Goal: Task Accomplishment & Management: Manage account settings

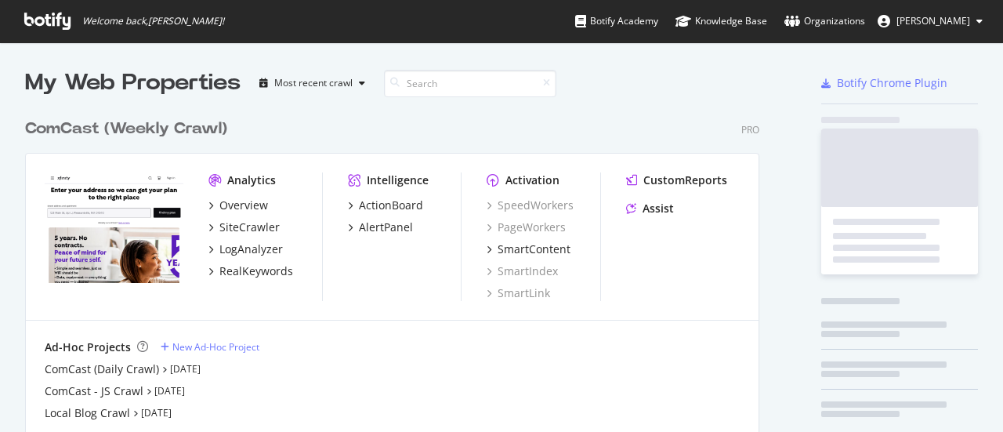
scroll to position [420, 979]
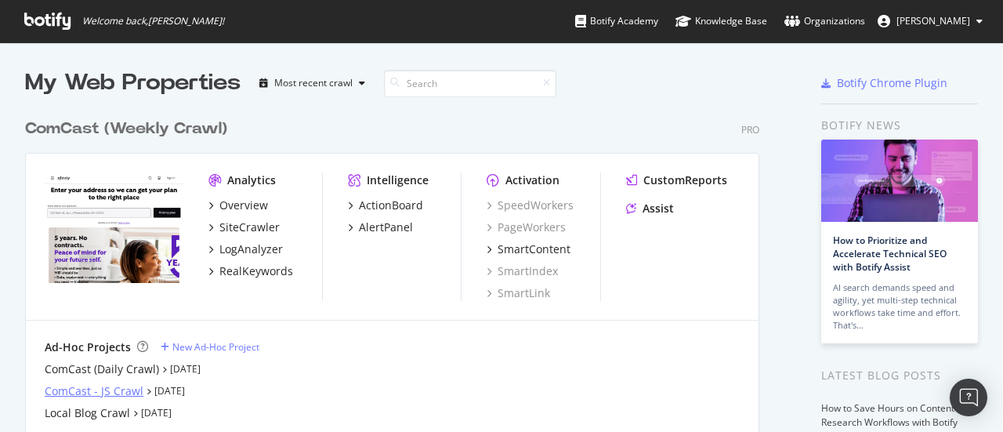
click at [130, 393] on div "ComCast - JS Crawl" at bounding box center [94, 391] width 99 height 16
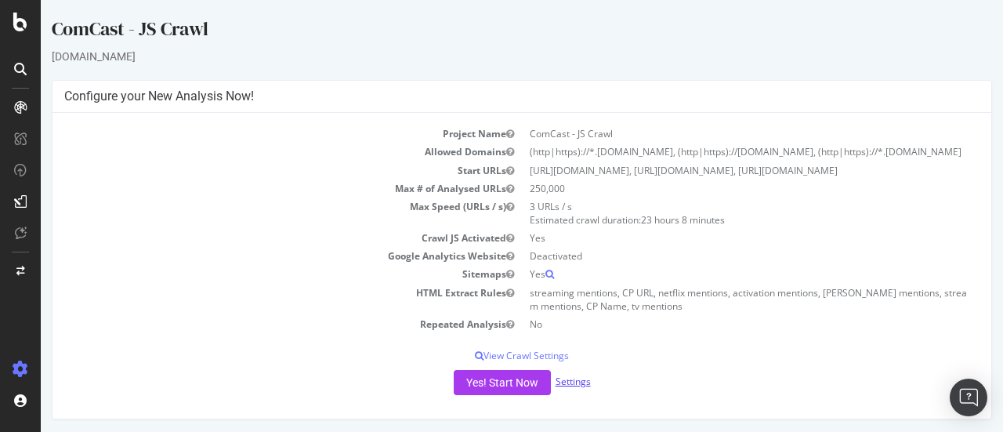
click at [574, 388] on link "Settings" at bounding box center [573, 381] width 35 height 13
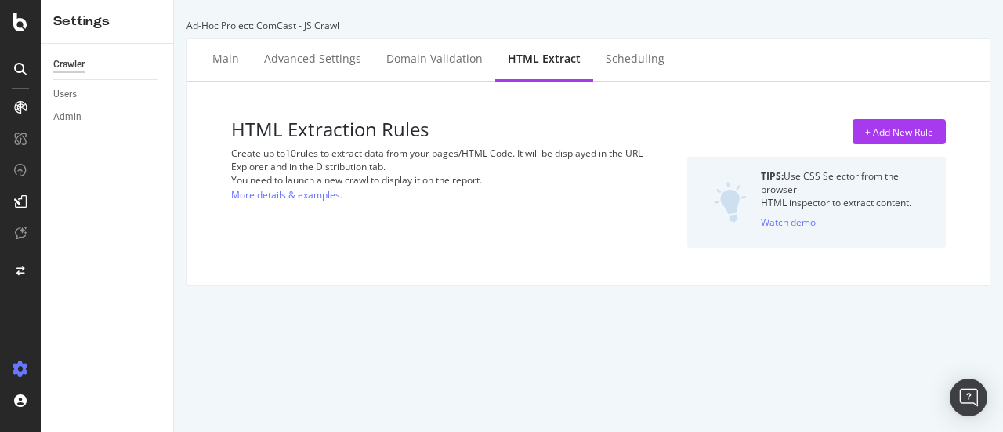
select select "count"
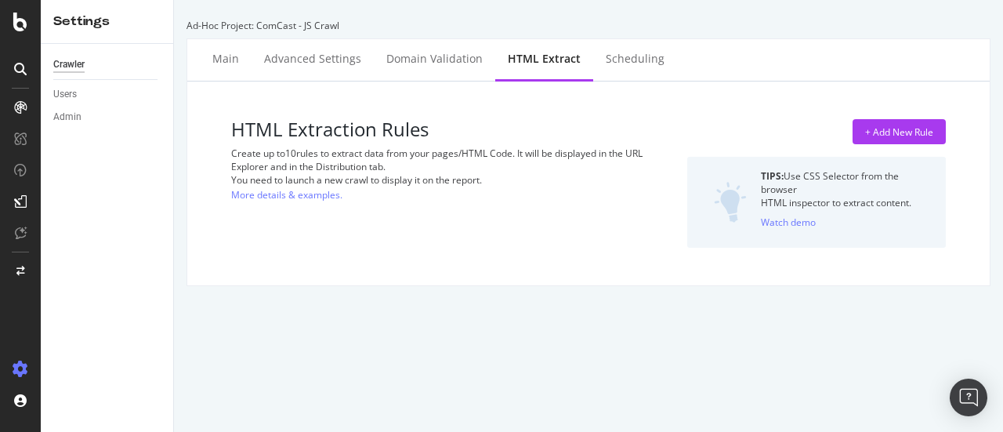
select select "count"
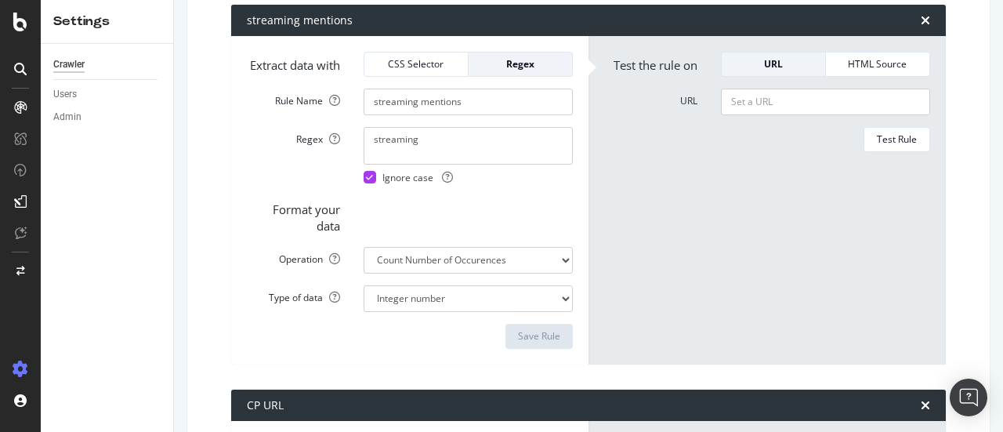
scroll to position [291, 0]
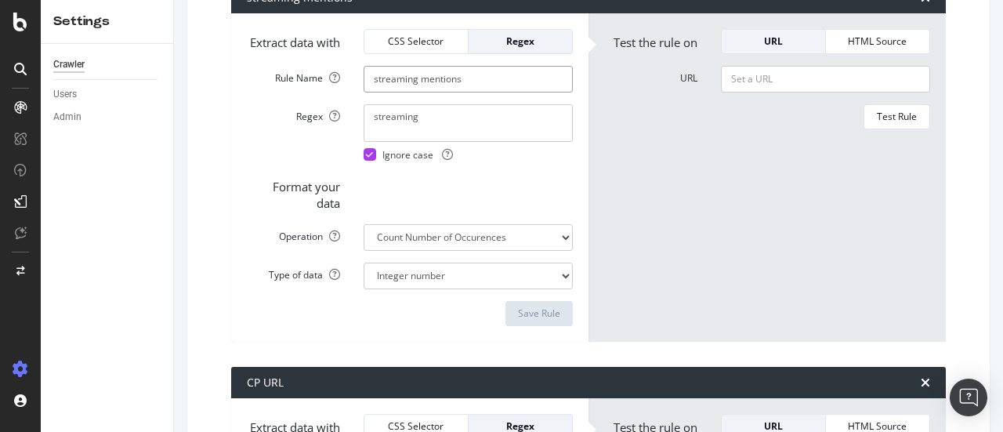
drag, startPoint x: 418, startPoint y: 90, endPoint x: 362, endPoint y: 94, distance: 55.8
click at [364, 92] on input "streaming mentions" at bounding box center [468, 79] width 209 height 27
paste input "24 month"
type input "24 month mentions"
drag, startPoint x: 444, startPoint y: 129, endPoint x: 346, endPoint y: 133, distance: 97.3
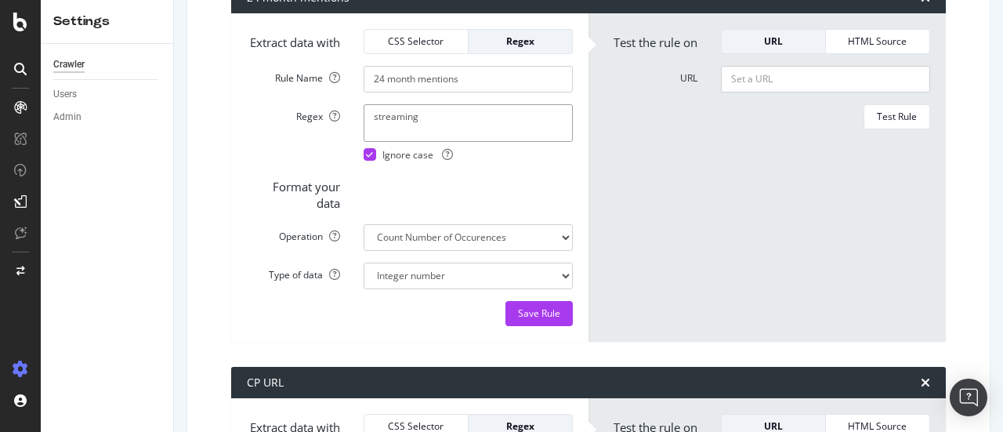
click at [346, 133] on div "Regex streaming Ignore case" at bounding box center [410, 132] width 350 height 57
paste textarea "24 month"
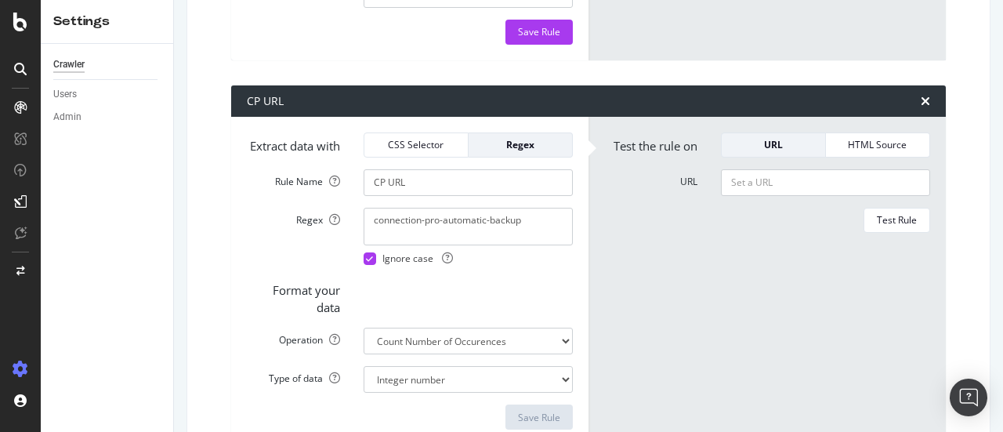
scroll to position [622, 0]
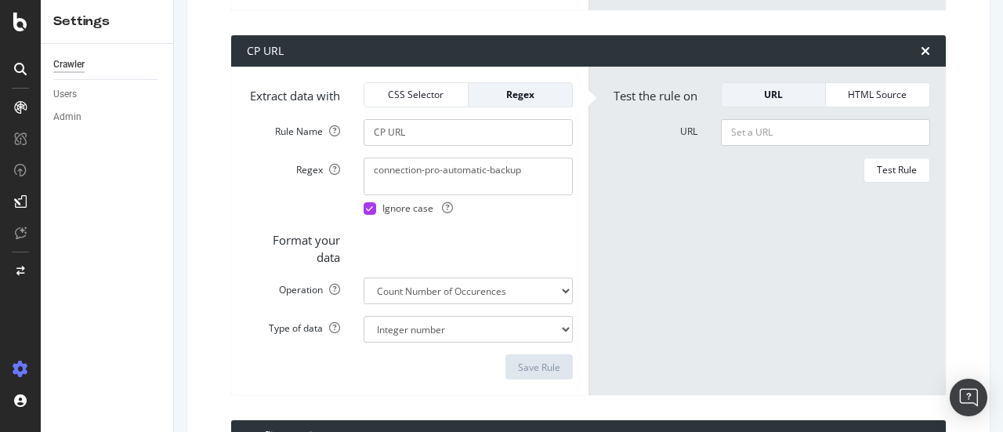
type textarea "24 month"
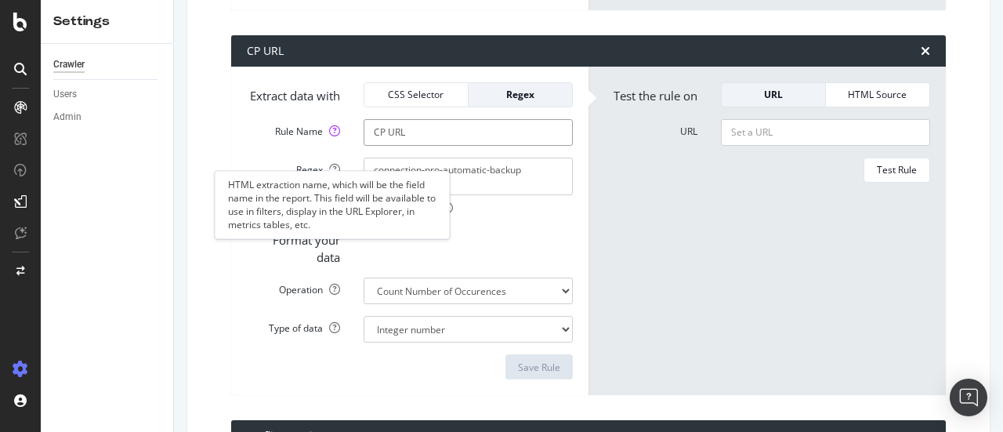
drag, startPoint x: 390, startPoint y: 158, endPoint x: 328, endPoint y: 161, distance: 61.2
click at [328, 146] on div "Rule Name CP URL" at bounding box center [410, 132] width 350 height 27
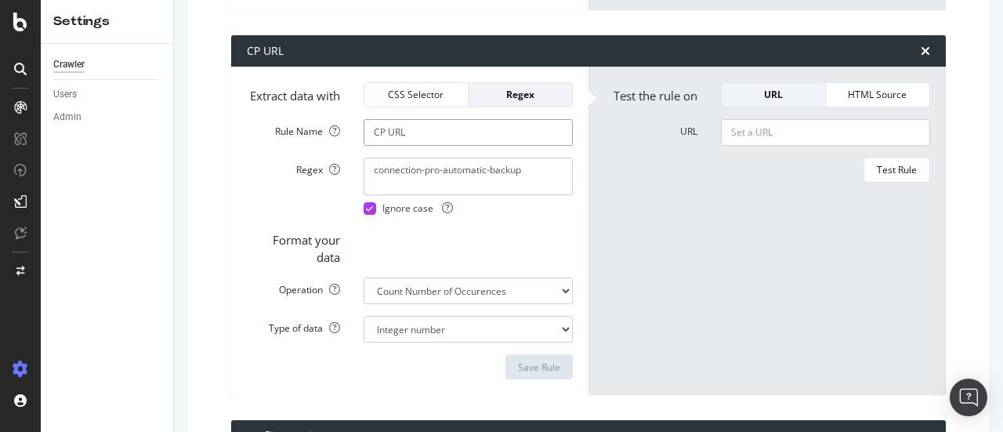
click at [380, 146] on input "CP URL" at bounding box center [468, 132] width 209 height 27
drag, startPoint x: 386, startPoint y: 158, endPoint x: 349, endPoint y: 158, distance: 36.8
click at [352, 146] on div "CP URL" at bounding box center [468, 132] width 233 height 27
paste input "24 month"
click at [386, 146] on input "24 monthURL" at bounding box center [468, 132] width 209 height 27
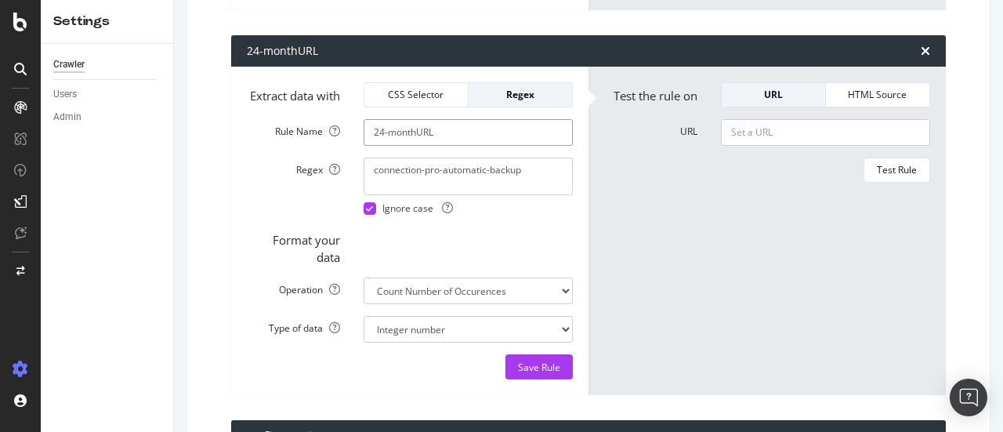
click at [417, 146] on input "24-monthURL" at bounding box center [468, 132] width 209 height 27
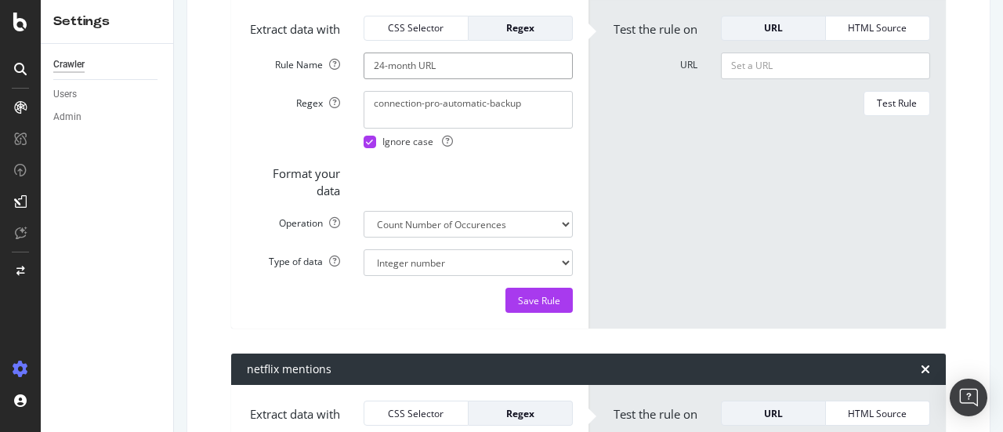
scroll to position [698, 0]
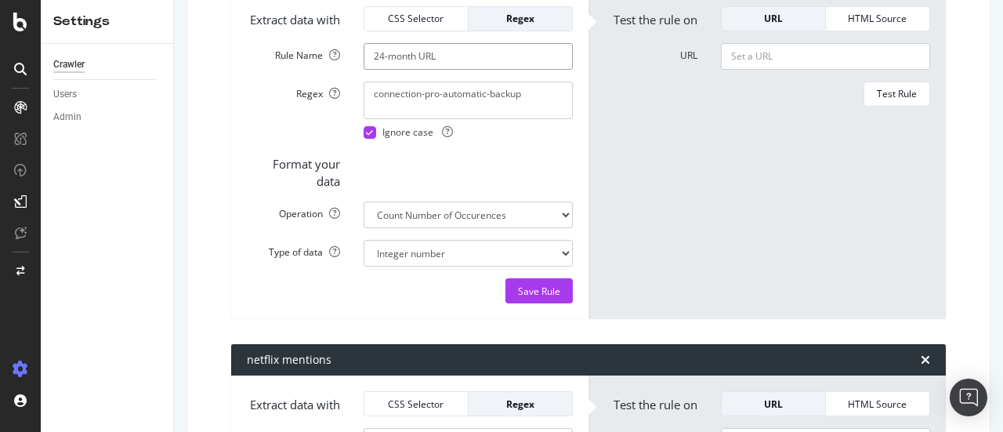
type input "24-month URL"
drag, startPoint x: 537, startPoint y: 122, endPoint x: 291, endPoint y: 131, distance: 246.3
click at [291, 131] on div "Regex connection-pro-automatic-backup Ignore case" at bounding box center [410, 110] width 350 height 57
paste textarea "24 month"
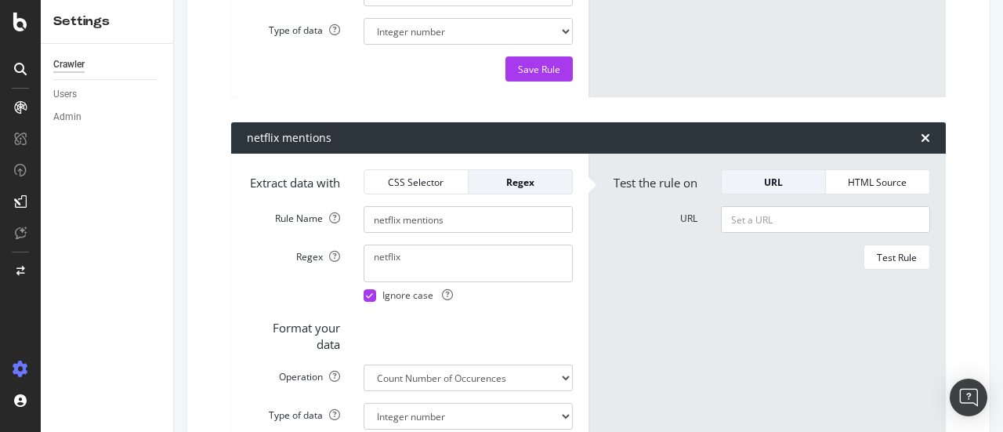
scroll to position [833, 0]
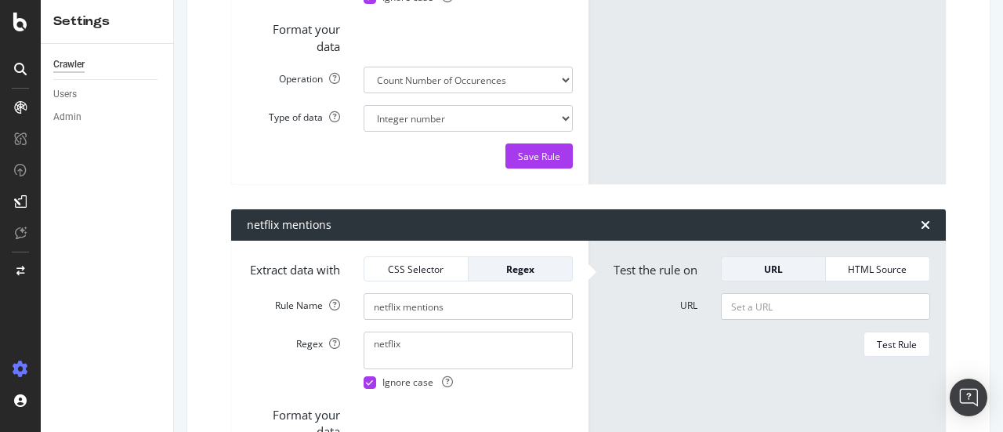
type textarea "24 month"
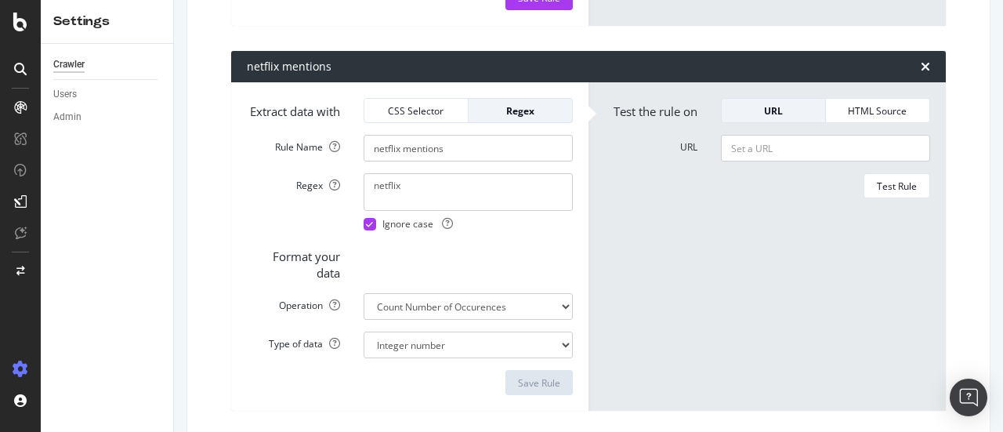
scroll to position [996, 0]
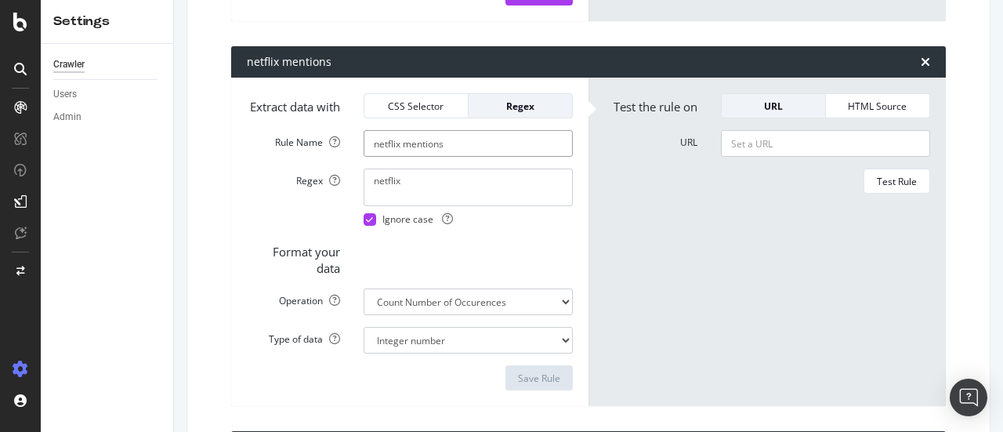
drag, startPoint x: 398, startPoint y: 183, endPoint x: 343, endPoint y: 186, distance: 55.0
click at [343, 157] on div "Rule Name netflix mentions" at bounding box center [410, 143] width 350 height 27
paste input "Device Payment Plan"
type input "Device Payment Plan mentions"
drag, startPoint x: 443, startPoint y: 219, endPoint x: 325, endPoint y: 216, distance: 117.6
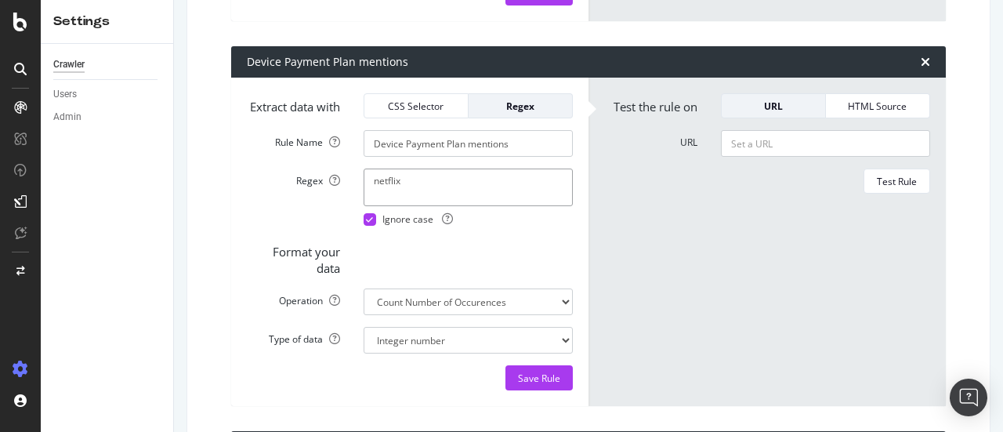
click at [325, 216] on div "Regex netflix Ignore case" at bounding box center [410, 197] width 350 height 57
paste textarea "Device Payment Plan"
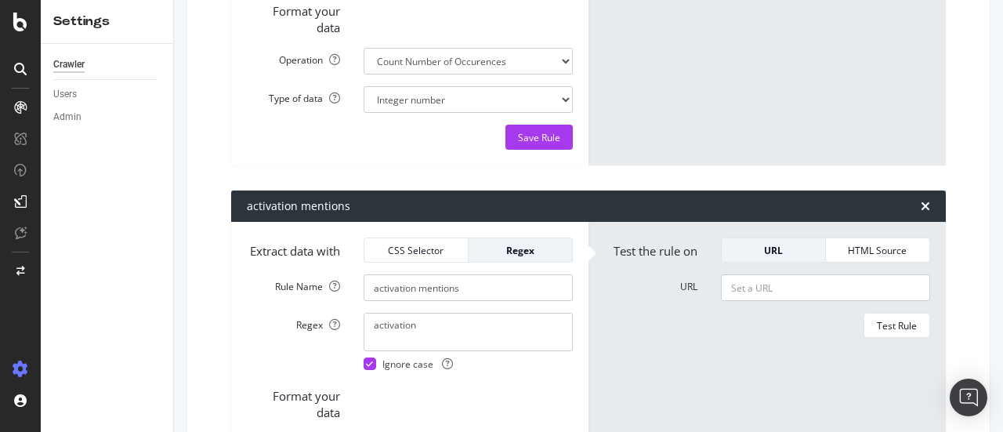
scroll to position [1300, 0]
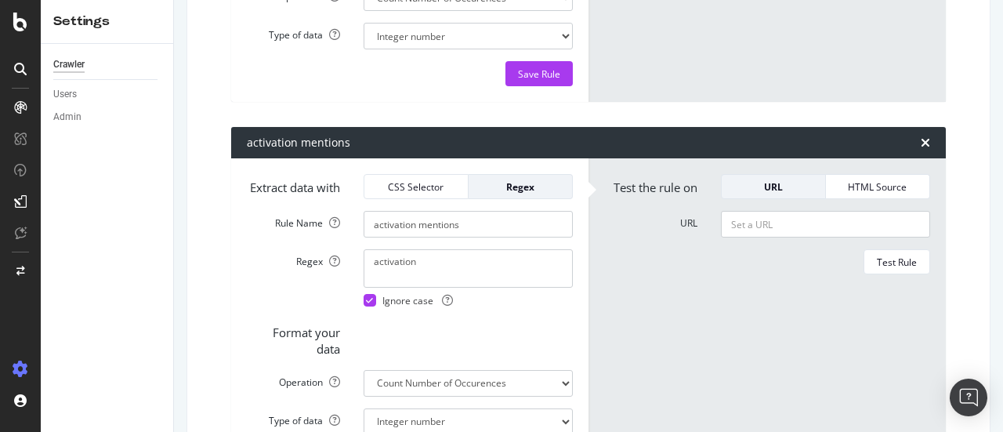
type textarea "Device Payment Plan"
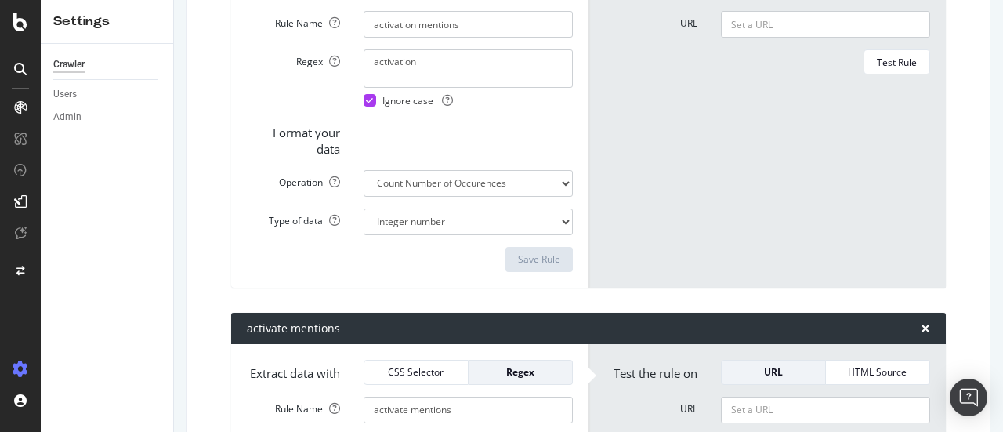
scroll to position [1482, 0]
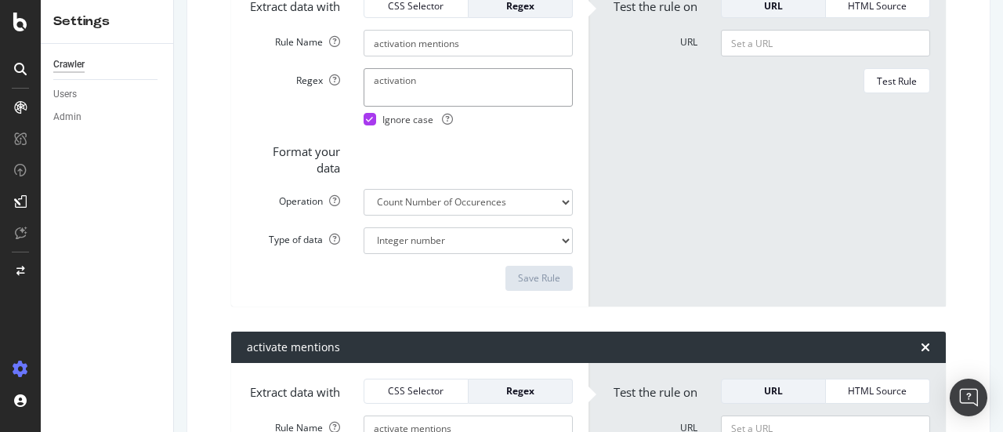
drag, startPoint x: 439, startPoint y: 136, endPoint x: 324, endPoint y: 142, distance: 115.4
click at [324, 125] on div "Regex activation Ignore case" at bounding box center [410, 96] width 350 height 57
paste textarea "Equipment Installment Pla"
type textarea "Equipment Installment Plan"
drag, startPoint x: 414, startPoint y: 98, endPoint x: 343, endPoint y: 103, distance: 70.8
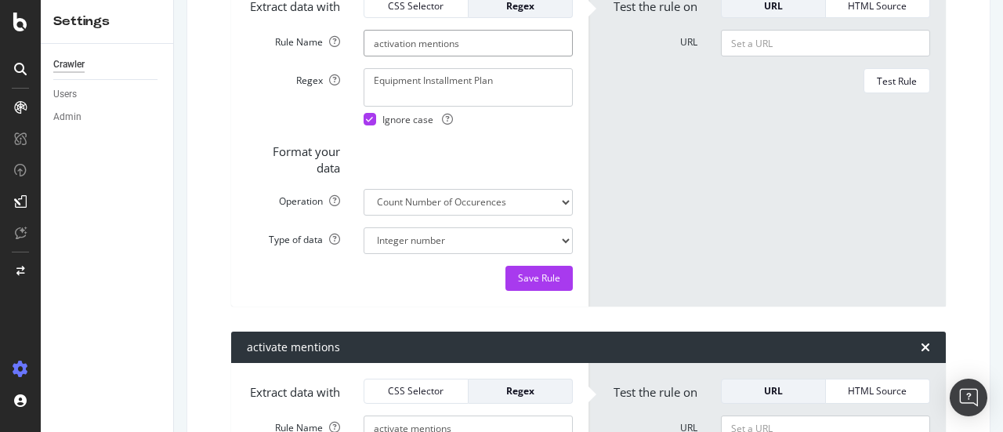
click at [344, 56] on div "Rule Name activation mentions" at bounding box center [410, 43] width 350 height 27
paste input "Equipment Installment Pla"
click at [371, 56] on input "Equipment Installment Plan mentions" at bounding box center [468, 43] width 209 height 27
type input "Equipment Installment Plan mentions"
click at [542, 285] on div "Save Rule" at bounding box center [539, 277] width 42 height 13
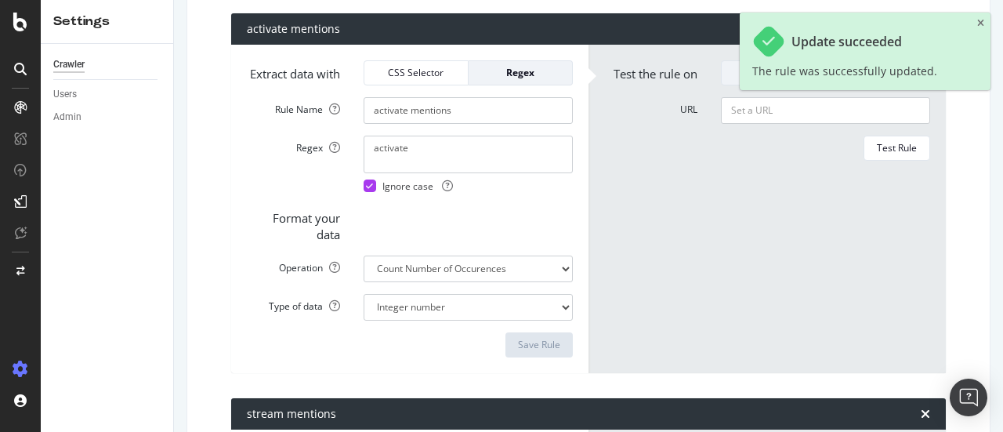
scroll to position [1690, 0]
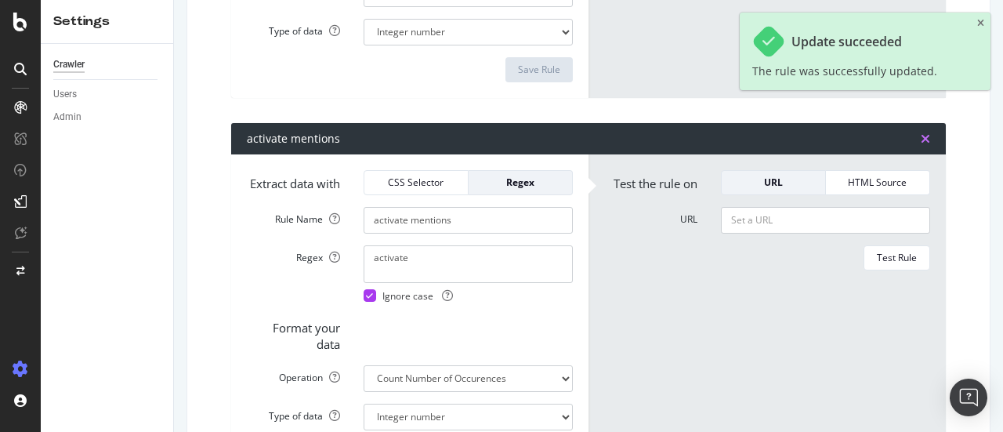
click at [921, 145] on icon "times" at bounding box center [925, 138] width 9 height 13
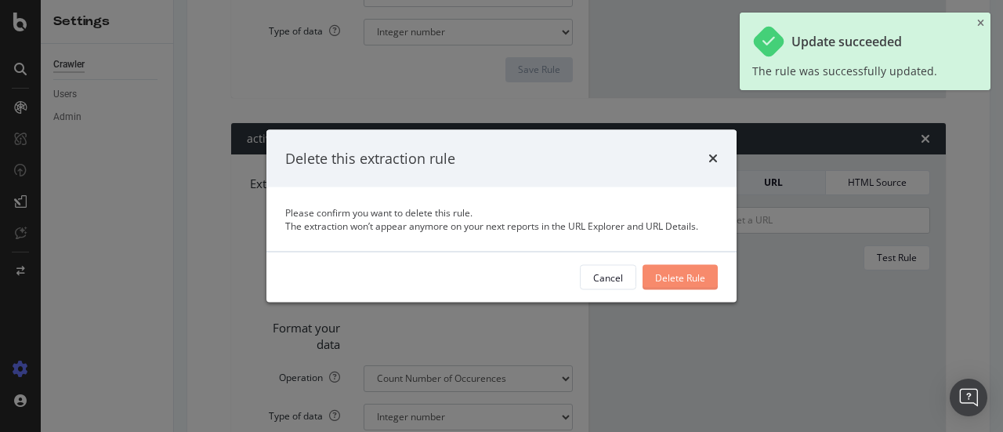
click at [683, 280] on div "Delete Rule" at bounding box center [680, 276] width 50 height 13
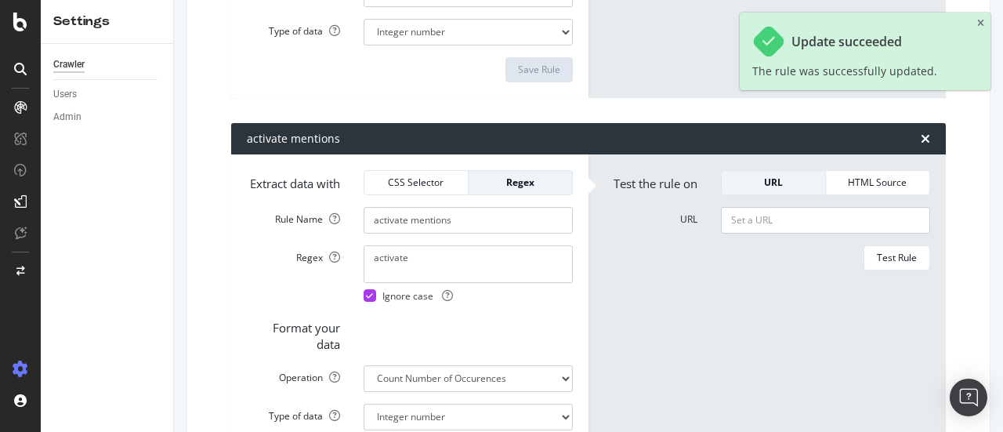
type input "stream mentions"
type textarea "stream"
type input "CP Name"
type textarea "Connection Pro"
type input "tv mentions"
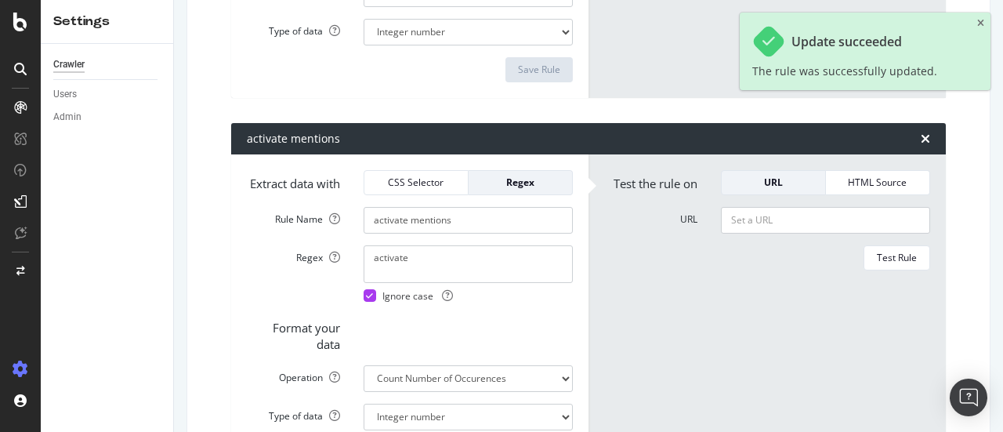
type textarea "tv"
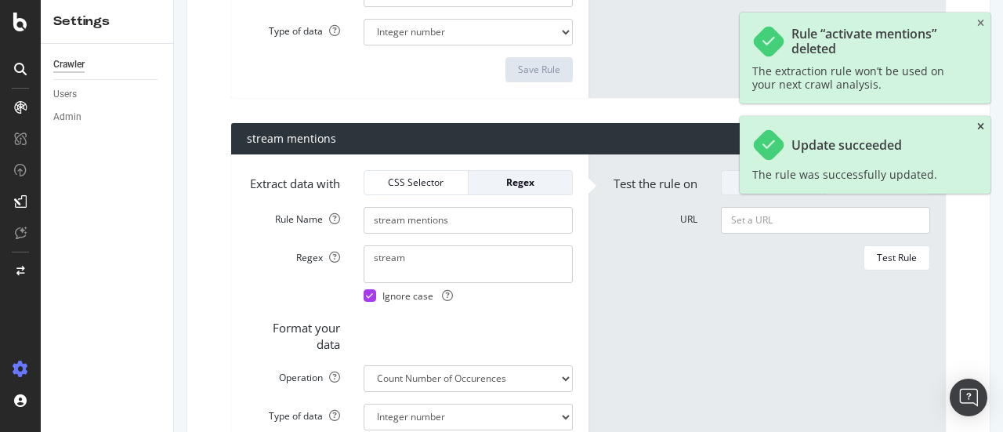
click at [979, 127] on icon "close toast" at bounding box center [980, 126] width 7 height 9
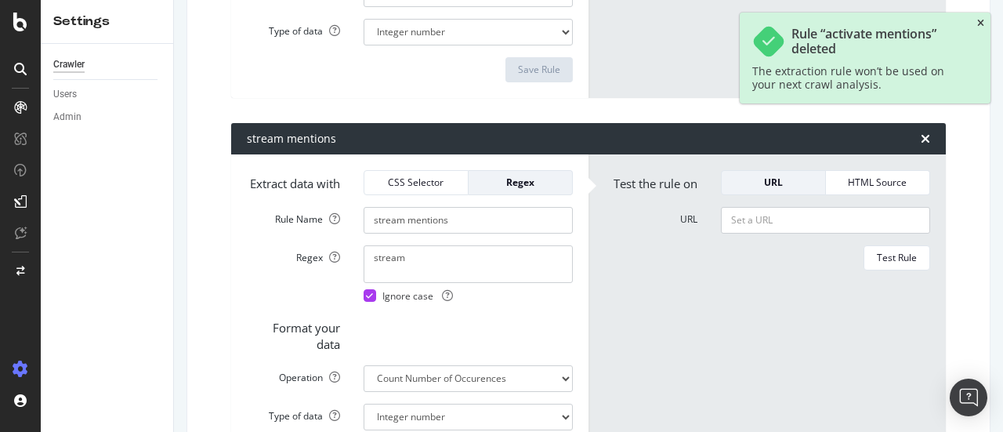
click at [981, 19] on icon "close toast" at bounding box center [980, 23] width 7 height 9
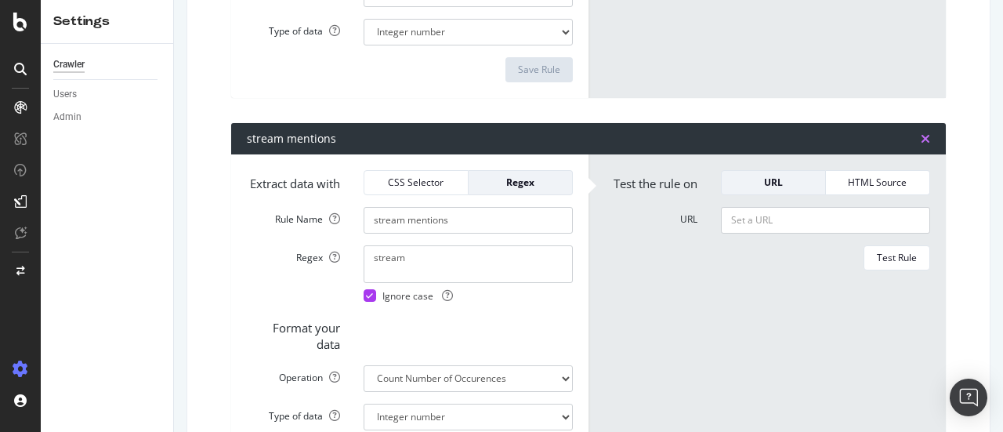
click at [921, 145] on icon "times" at bounding box center [925, 138] width 9 height 13
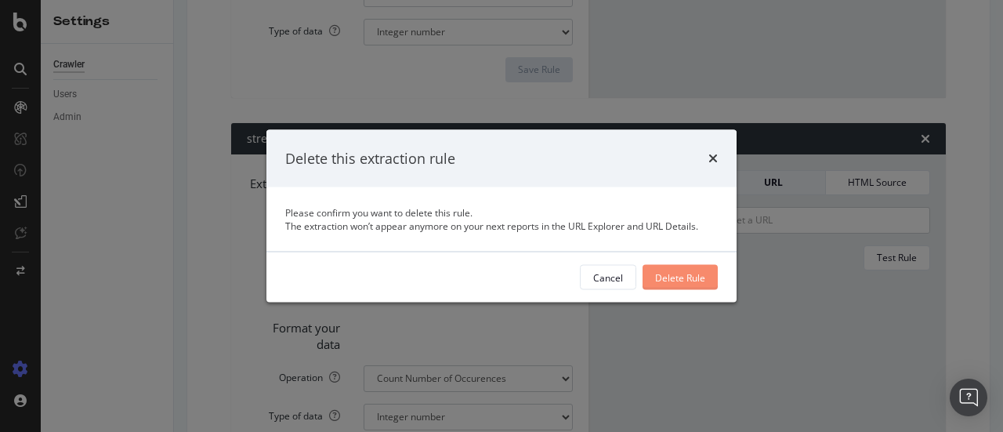
click at [673, 280] on div "Delete Rule" at bounding box center [680, 276] width 50 height 13
type input "CP Name"
type textarea "Connection Pro"
type input "tv mentions"
type textarea "tv"
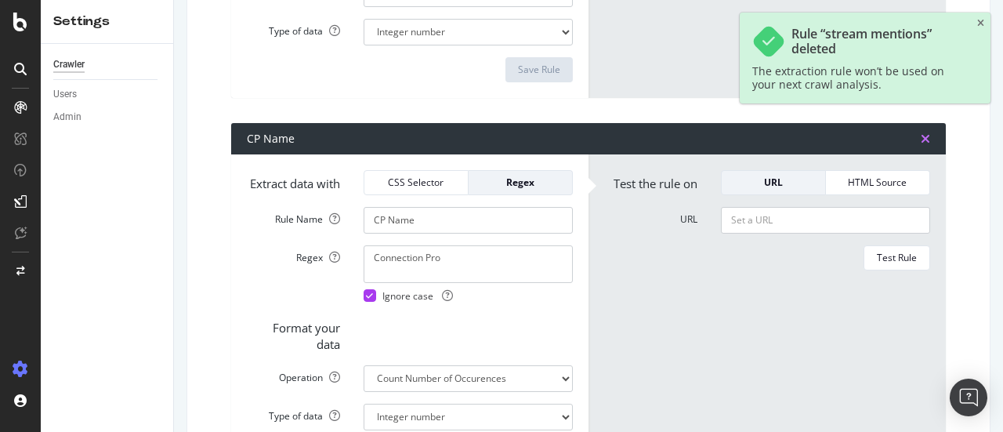
click at [921, 145] on icon "times" at bounding box center [925, 138] width 9 height 13
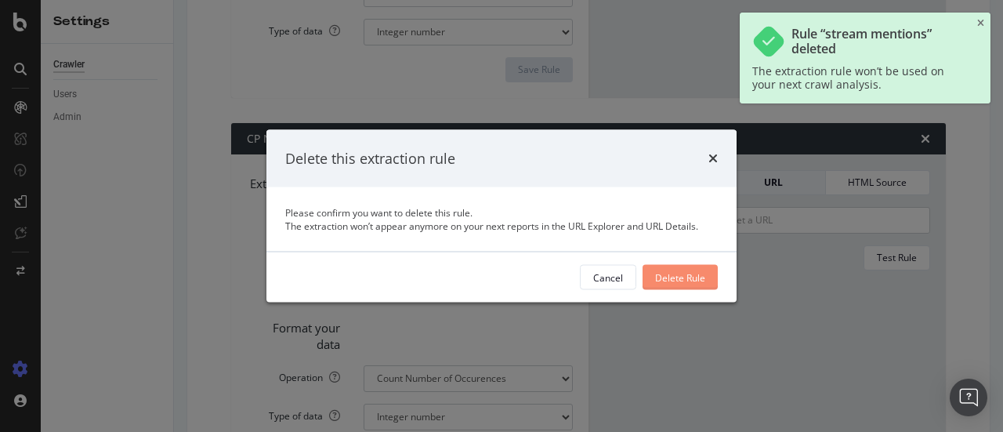
click at [698, 288] on div "Delete Rule" at bounding box center [680, 278] width 50 height 24
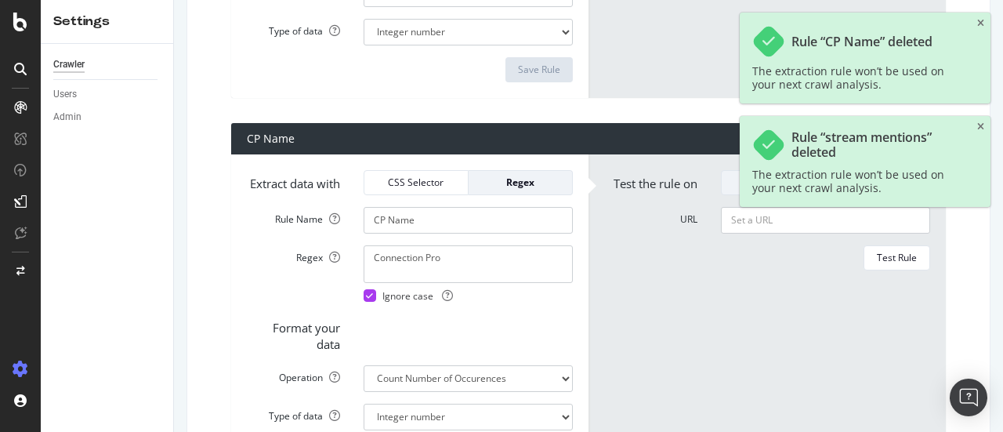
type input "tv mentions"
type textarea "tv"
click at [980, 125] on icon "close toast" at bounding box center [980, 126] width 7 height 9
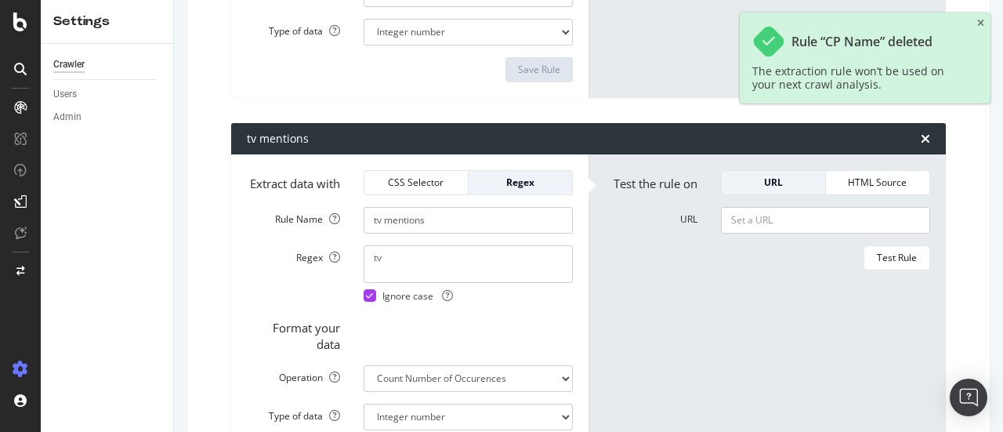
click at [980, 17] on div "Rule “CP Name” deleted The extraction rule won’t be used on your next crawl ana…" at bounding box center [865, 58] width 251 height 91
click at [919, 154] on div "tv mentions" at bounding box center [588, 138] width 715 height 31
click at [921, 145] on icon "times" at bounding box center [925, 138] width 9 height 13
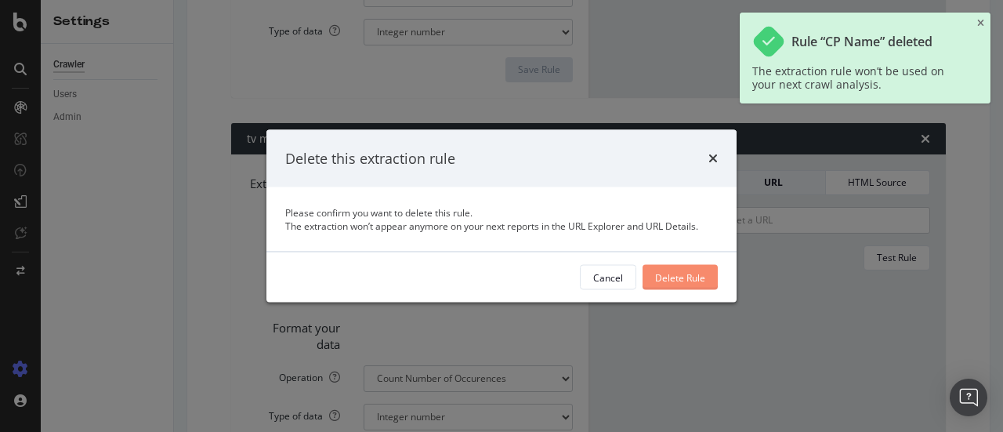
click at [709, 276] on button "Delete Rule" at bounding box center [680, 277] width 75 height 25
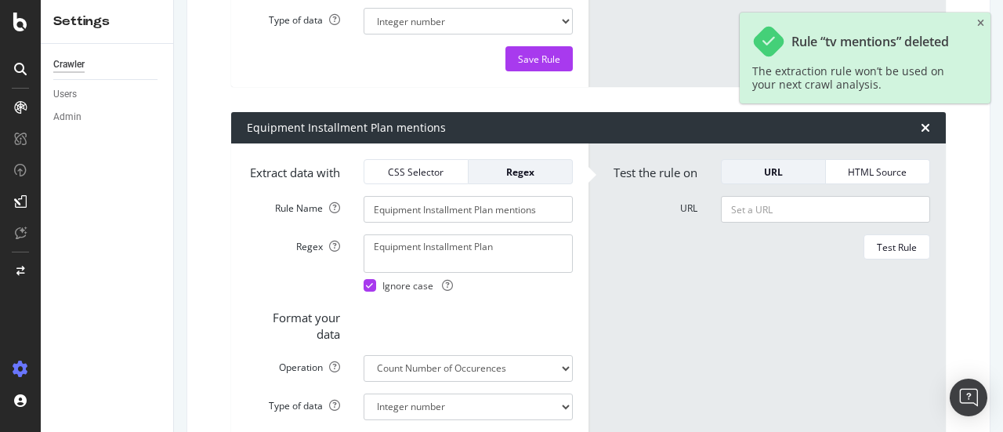
scroll to position [1166, 0]
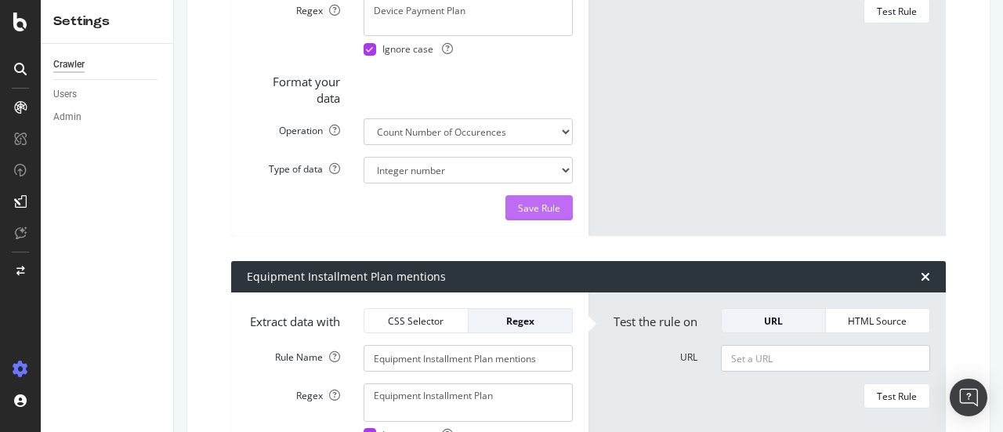
click at [518, 215] on div "Save Rule" at bounding box center [539, 207] width 42 height 13
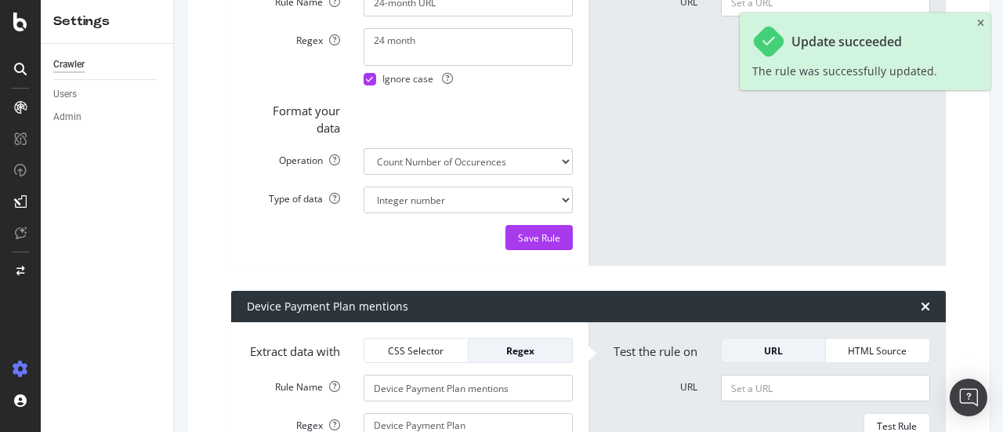
scroll to position [739, 0]
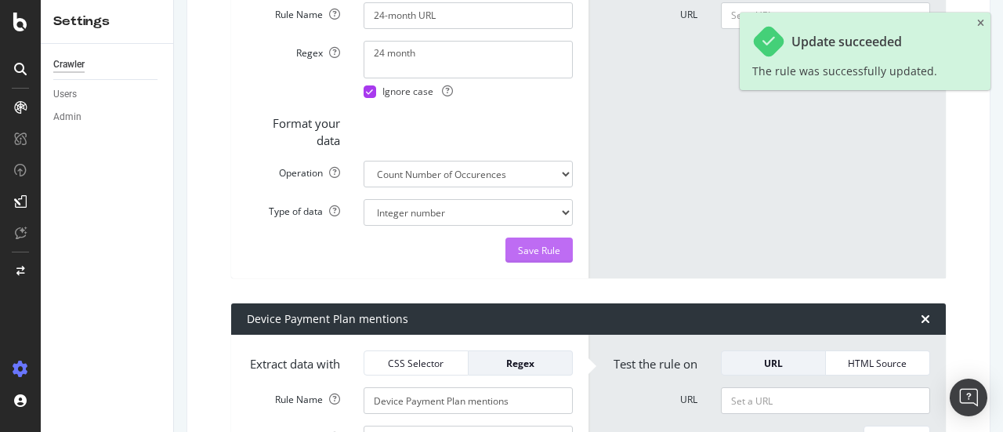
click at [539, 257] on div "Save Rule" at bounding box center [539, 250] width 42 height 13
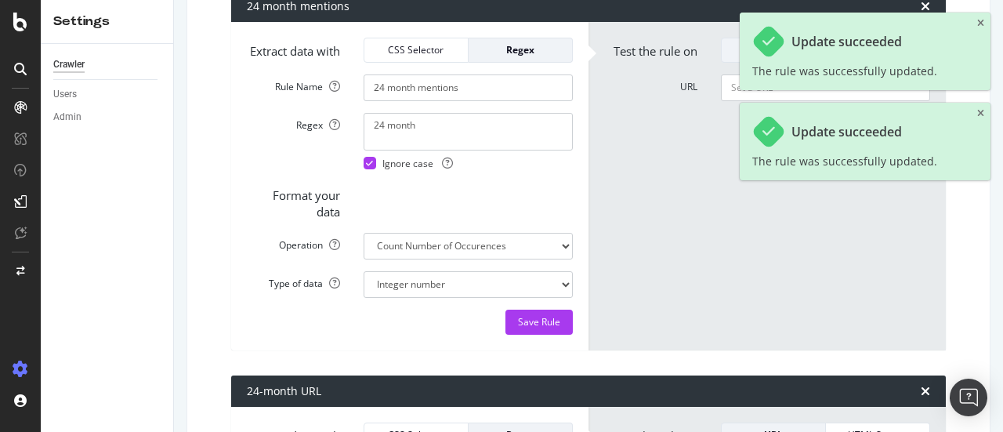
scroll to position [277, 0]
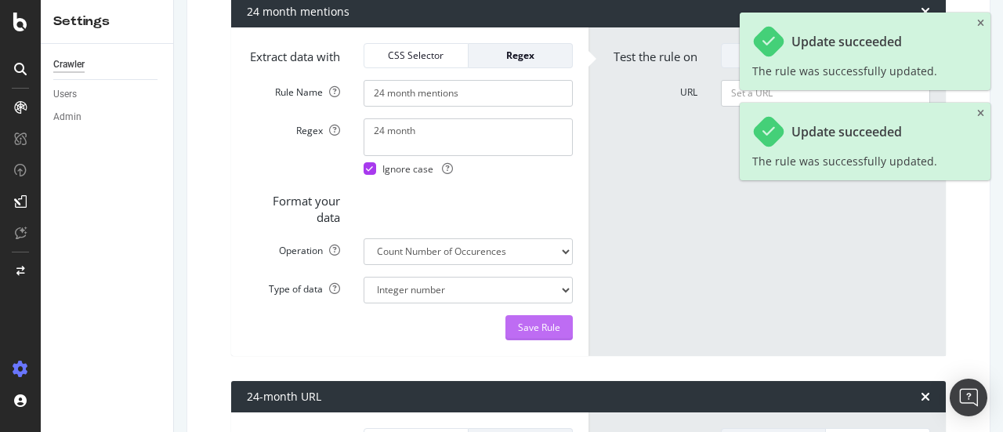
click at [539, 334] on div "Save Rule" at bounding box center [539, 327] width 42 height 13
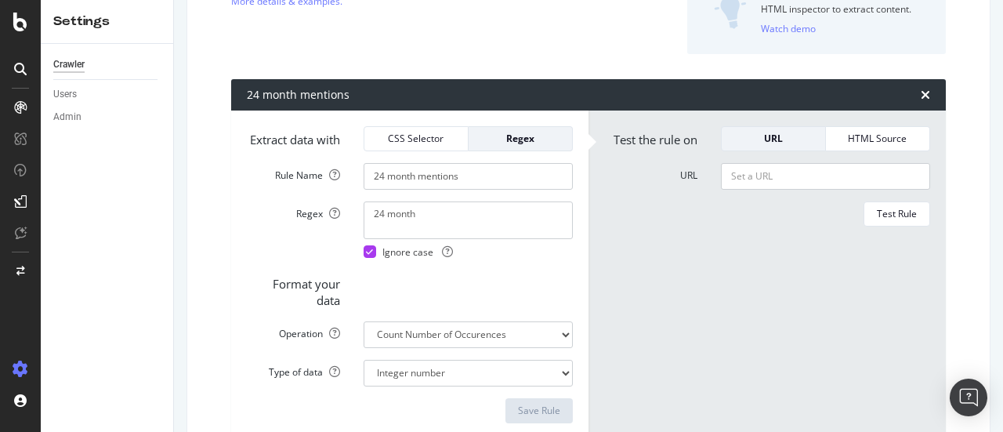
scroll to position [0, 0]
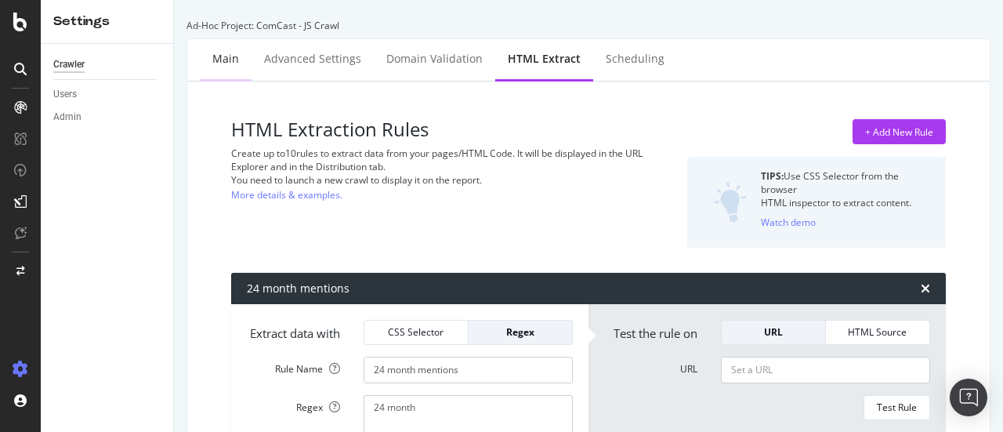
click at [232, 58] on div "Main" at bounding box center [225, 59] width 27 height 16
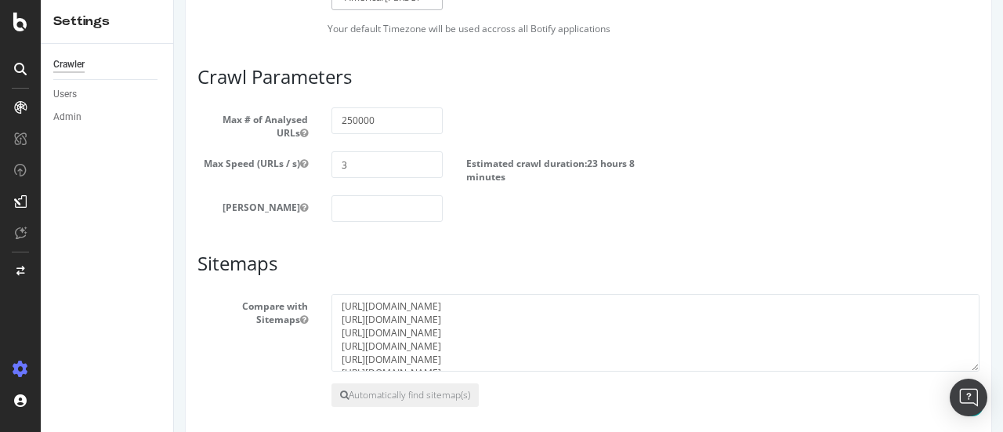
scroll to position [1210, 0]
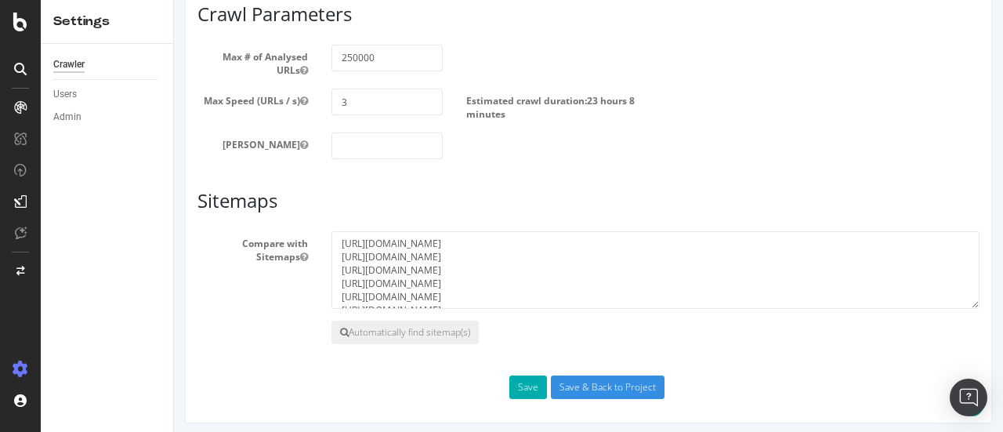
click at [630, 384] on input "Save & Back to Project" at bounding box center [608, 387] width 114 height 24
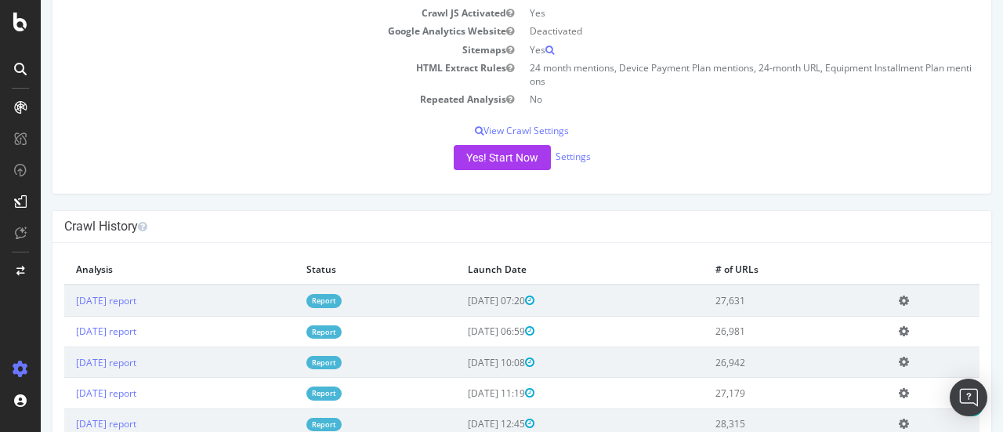
scroll to position [280, 0]
click at [475, 168] on button "Yes! Start Now" at bounding box center [502, 156] width 97 height 25
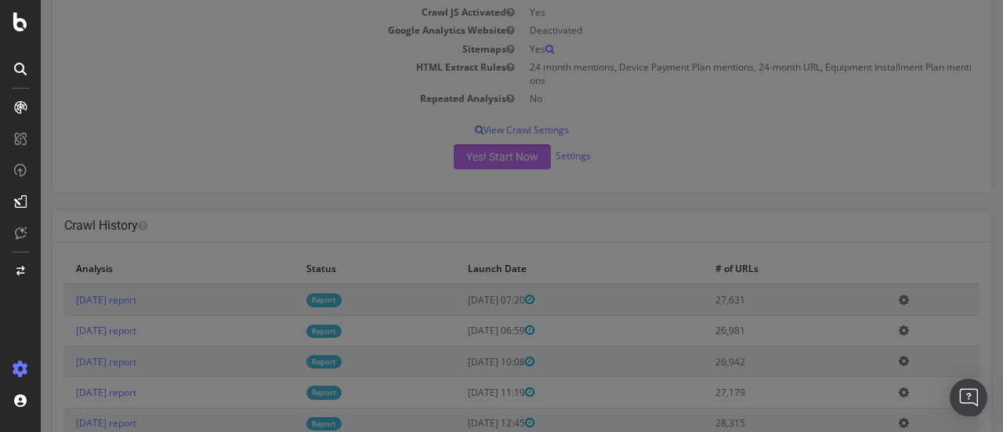
scroll to position [267, 0]
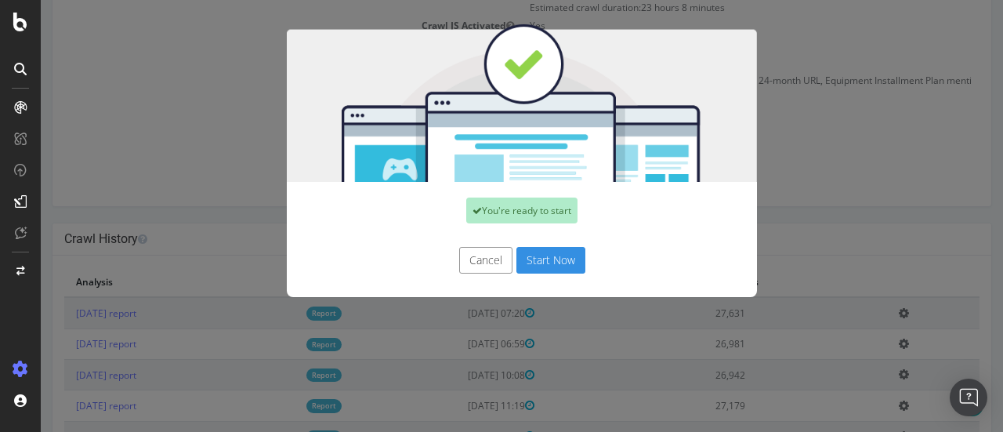
click at [546, 258] on button "Start Now" at bounding box center [551, 260] width 69 height 27
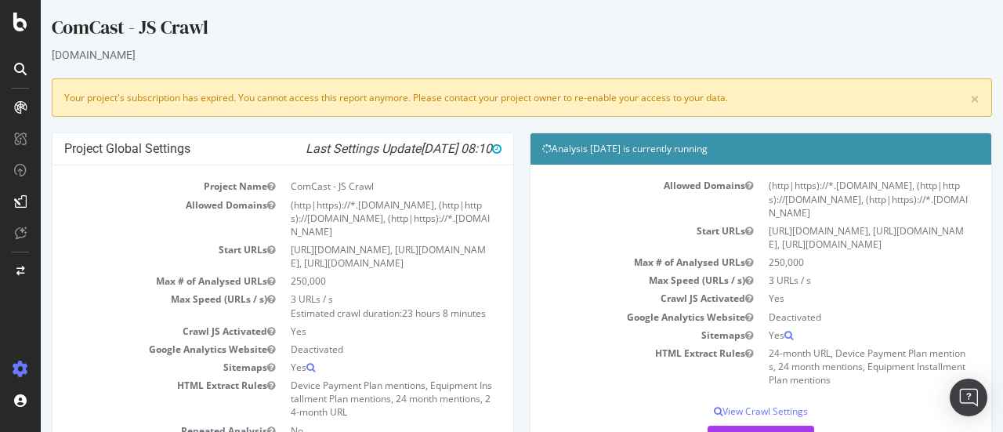
scroll to position [0, 0]
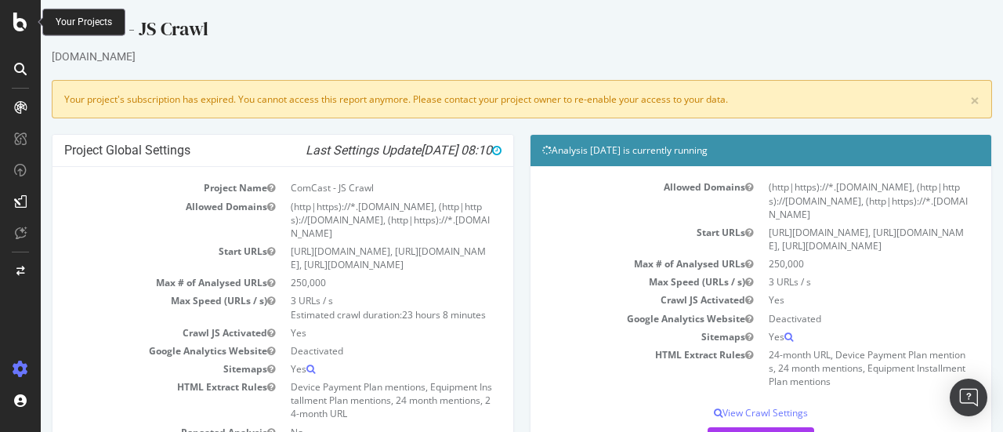
click at [13, 25] on icon at bounding box center [20, 22] width 14 height 19
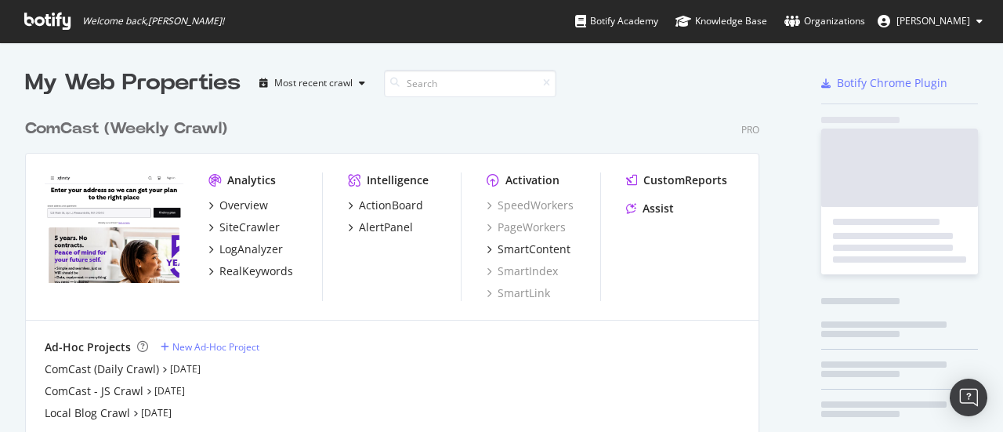
scroll to position [420, 979]
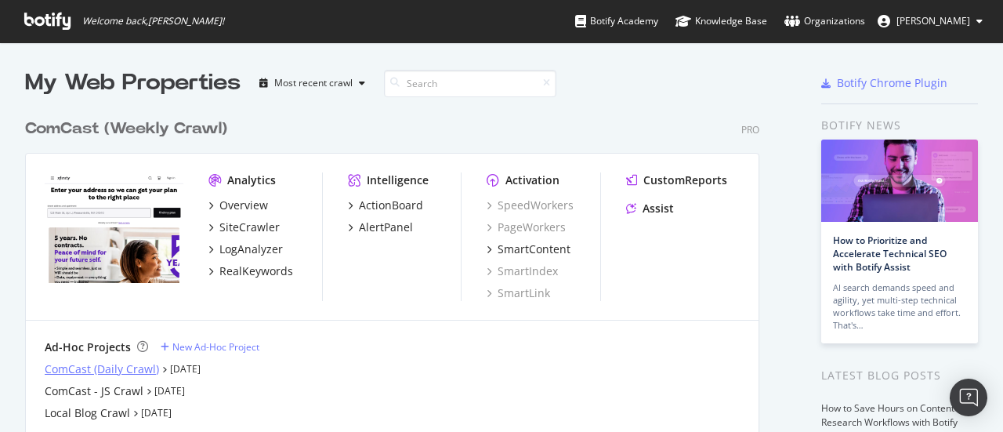
click at [124, 372] on div "ComCast (Daily Crawl)" at bounding box center [102, 369] width 114 height 16
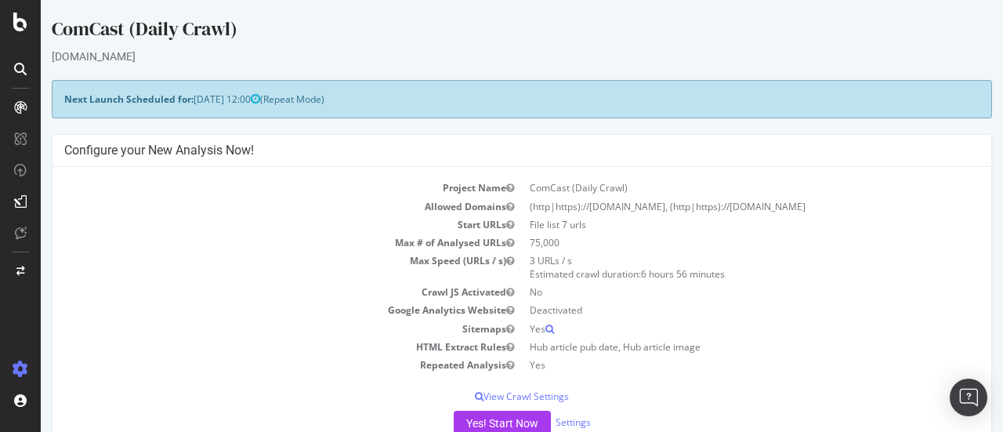
scroll to position [33, 0]
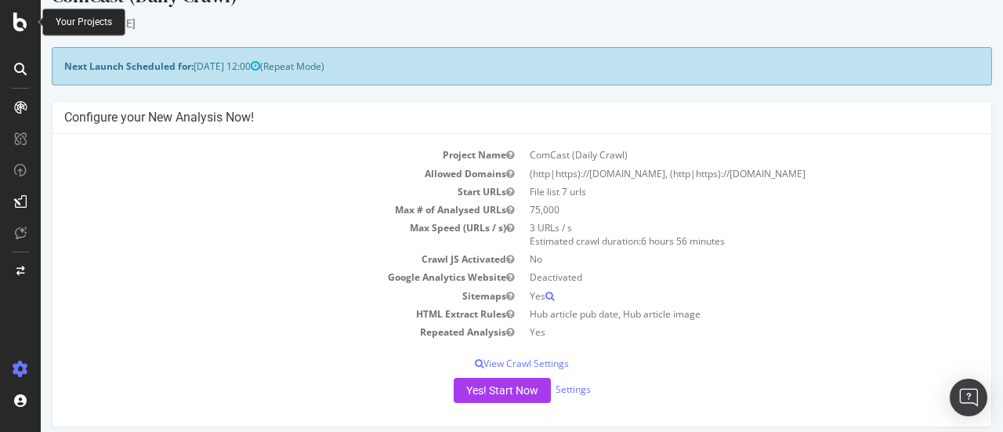
click at [19, 25] on icon at bounding box center [20, 22] width 14 height 19
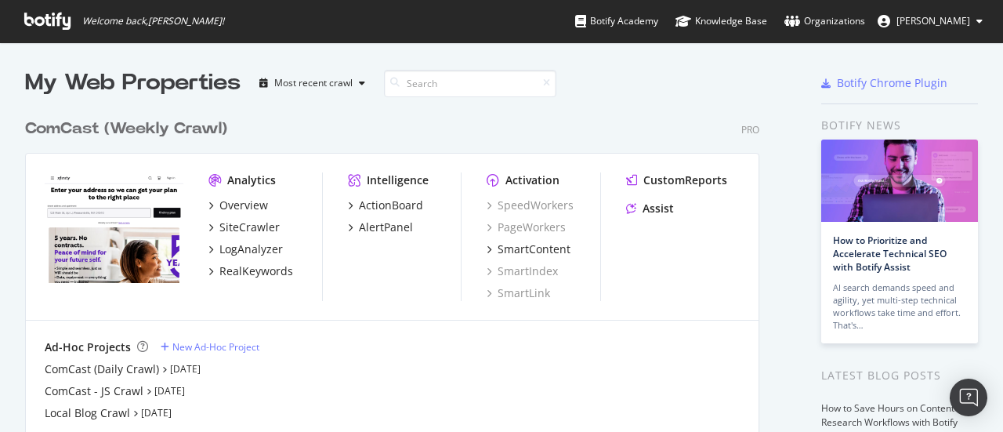
scroll to position [420, 979]
click at [88, 394] on div "ComCast - JS Crawl" at bounding box center [94, 391] width 99 height 16
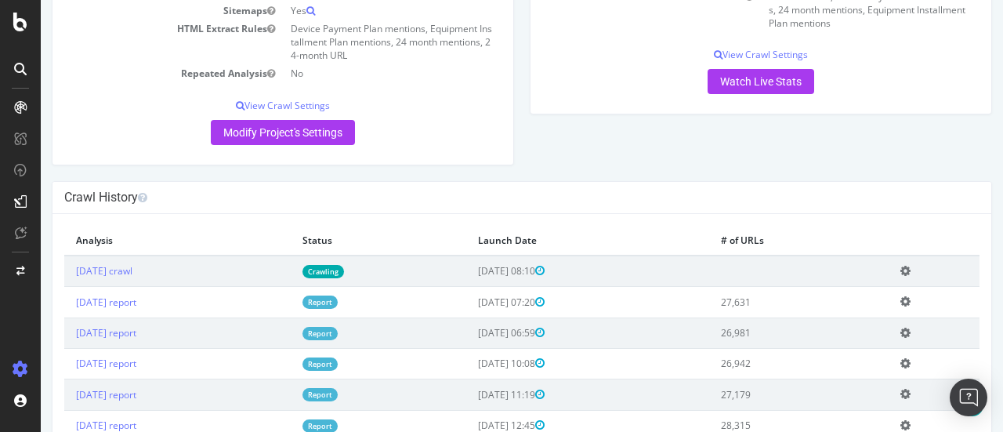
scroll to position [318, 0]
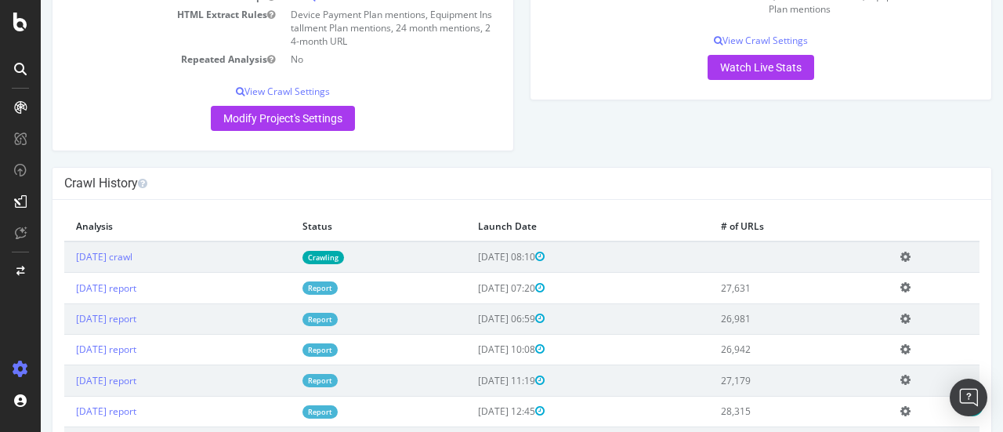
click at [910, 263] on icon at bounding box center [906, 257] width 10 height 12
click at [344, 264] on link "Crawling" at bounding box center [324, 257] width 42 height 13
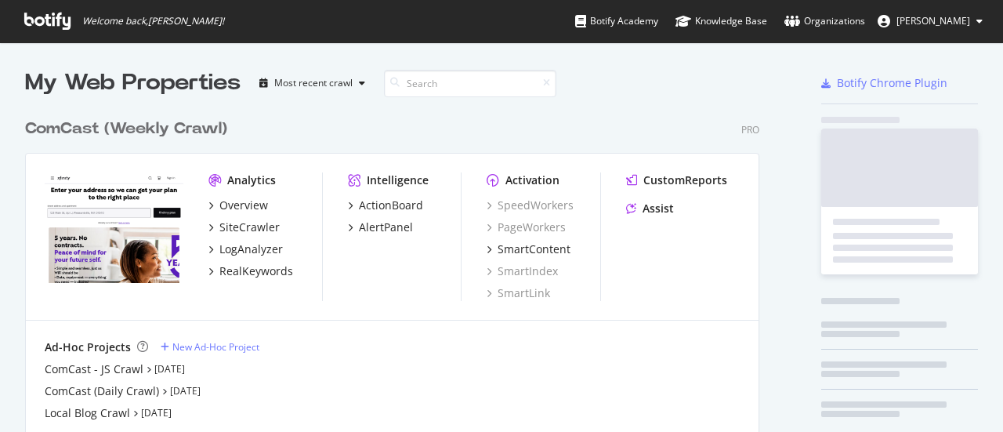
scroll to position [420, 979]
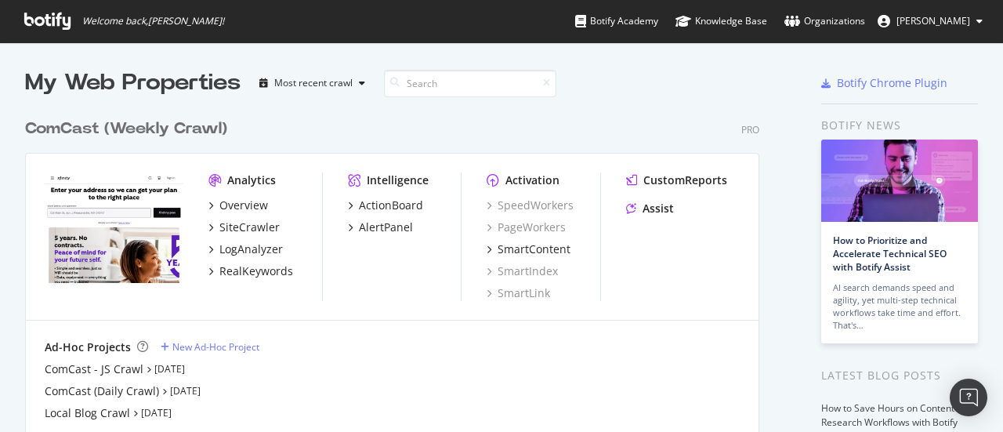
click at [52, 26] on icon at bounding box center [47, 21] width 46 height 17
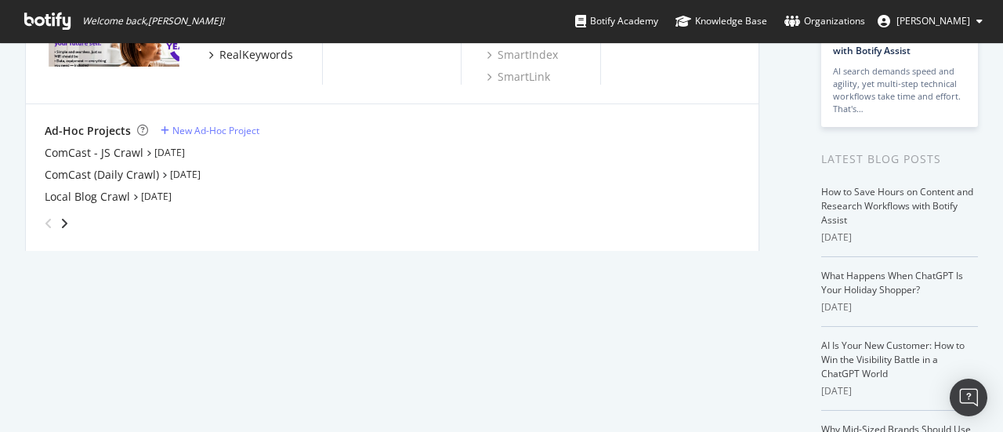
scroll to position [158, 0]
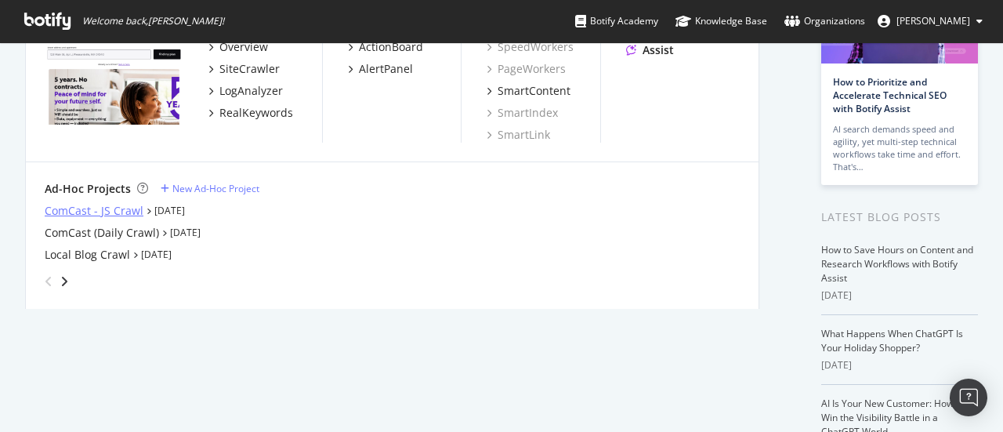
click at [72, 208] on div "ComCast - JS Crawl" at bounding box center [94, 211] width 99 height 16
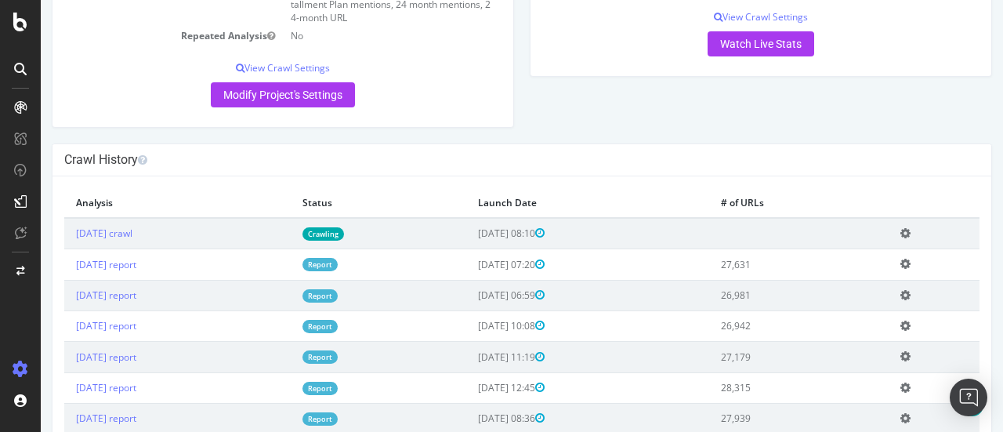
scroll to position [364, 0]
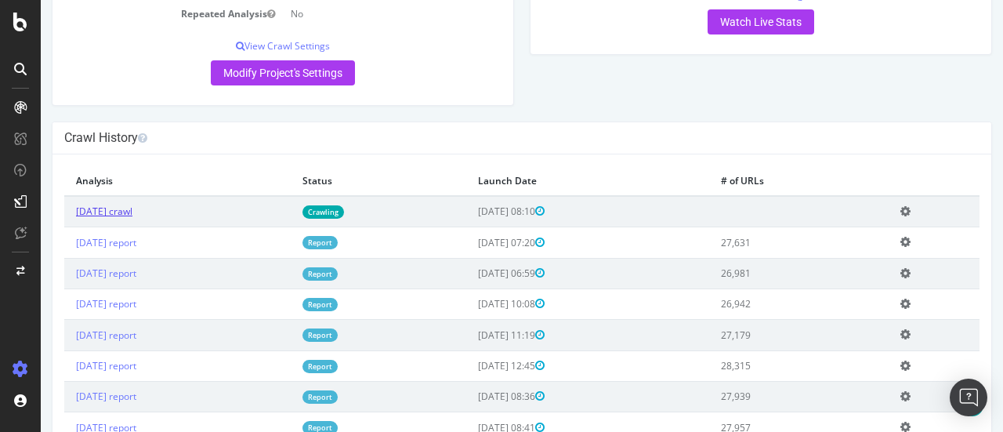
click at [125, 218] on link "[DATE] crawl" at bounding box center [104, 211] width 56 height 13
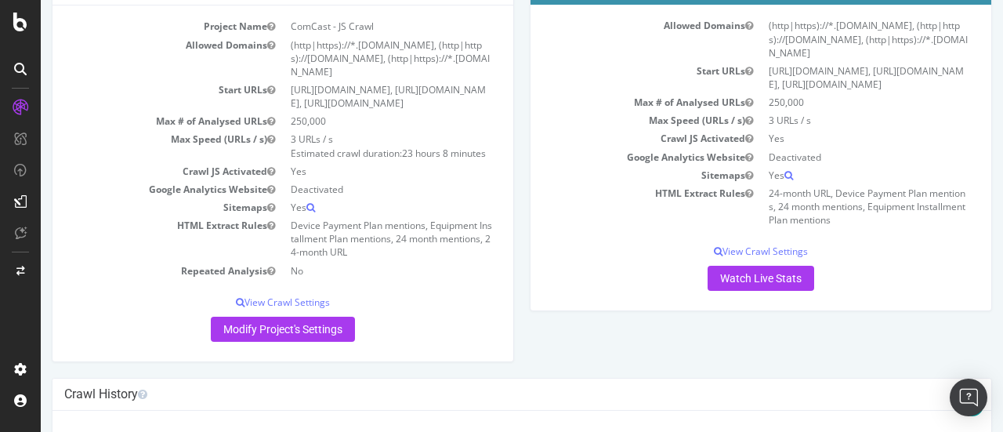
scroll to position [163, 0]
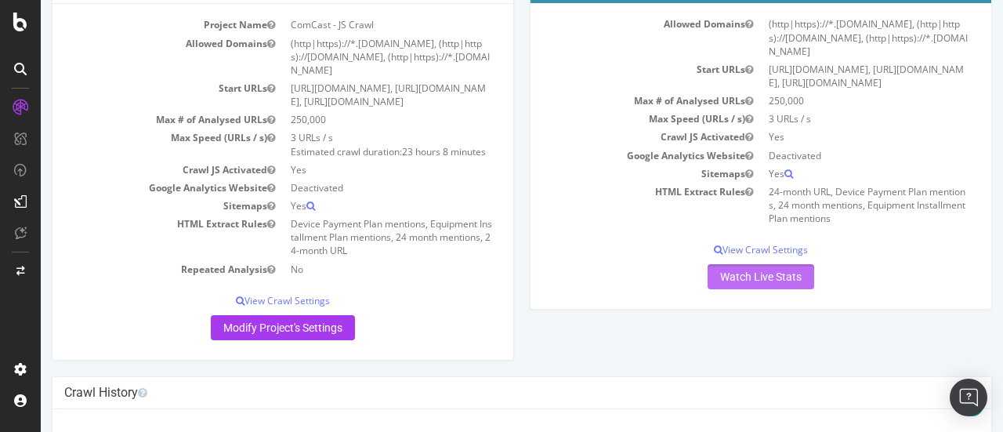
click at [760, 285] on link "Watch Live Stats" at bounding box center [761, 276] width 107 height 25
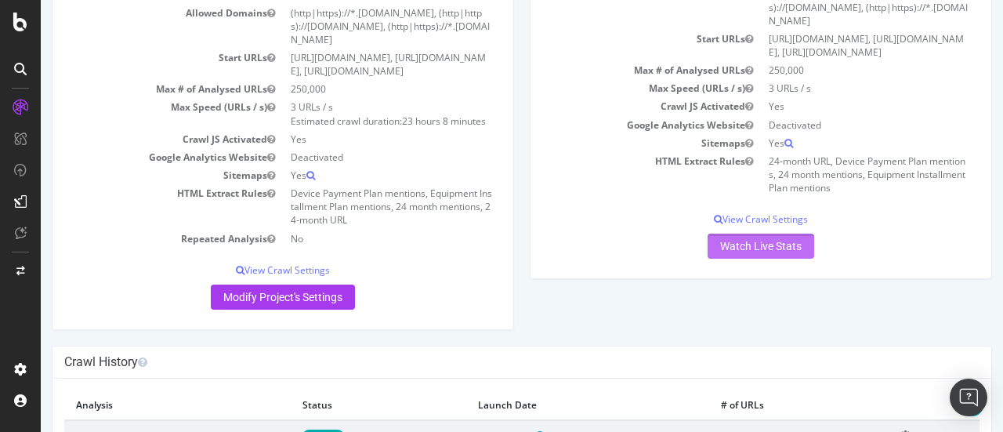
scroll to position [215, 0]
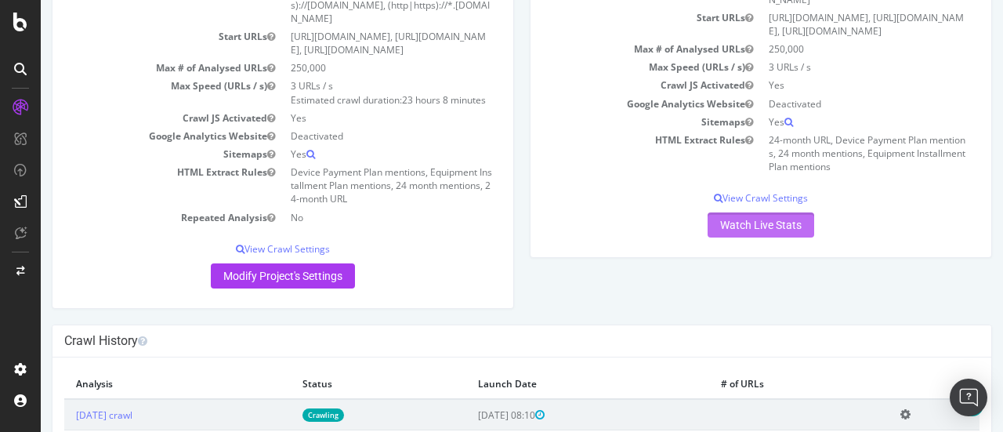
click at [754, 238] on link "Watch Live Stats" at bounding box center [761, 224] width 107 height 25
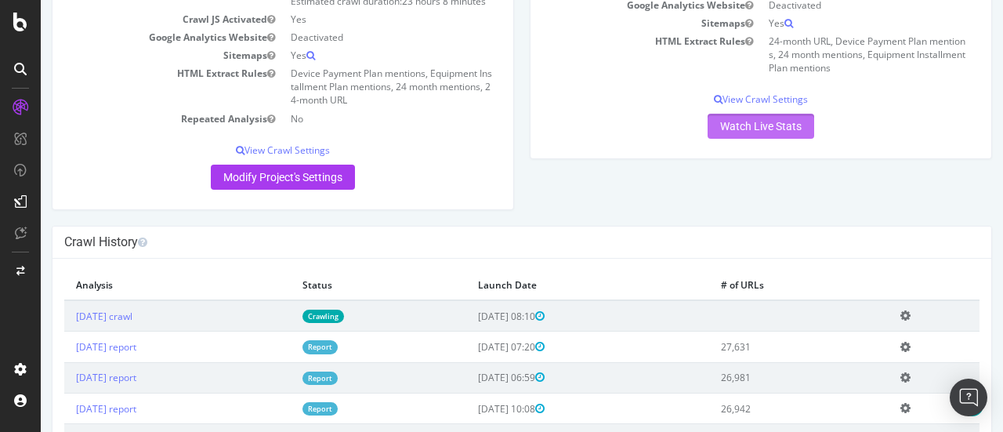
scroll to position [345, 0]
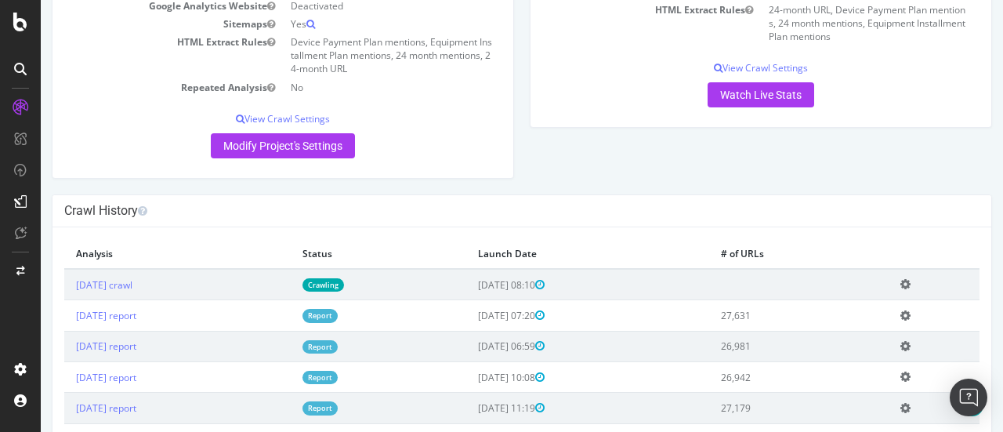
click at [910, 288] on td "Add name Delete analysis" at bounding box center [934, 284] width 91 height 31
click at [909, 290] on icon at bounding box center [906, 284] width 10 height 12
drag, startPoint x: 963, startPoint y: 317, endPoint x: 949, endPoint y: 327, distance: 16.3
click at [963, 317] on td "Add name Delete analysis" at bounding box center [934, 315] width 91 height 31
click at [907, 321] on icon at bounding box center [906, 316] width 10 height 12
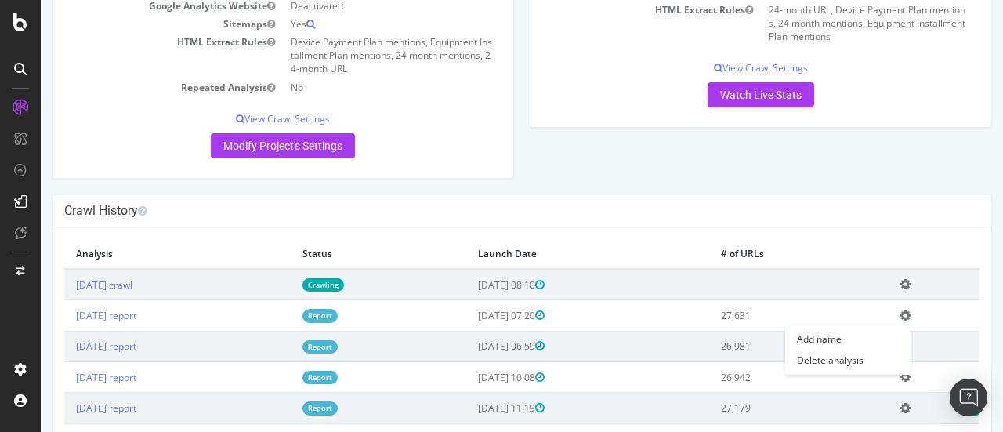
click at [132, 292] on link "[DATE] crawl" at bounding box center [104, 284] width 56 height 13
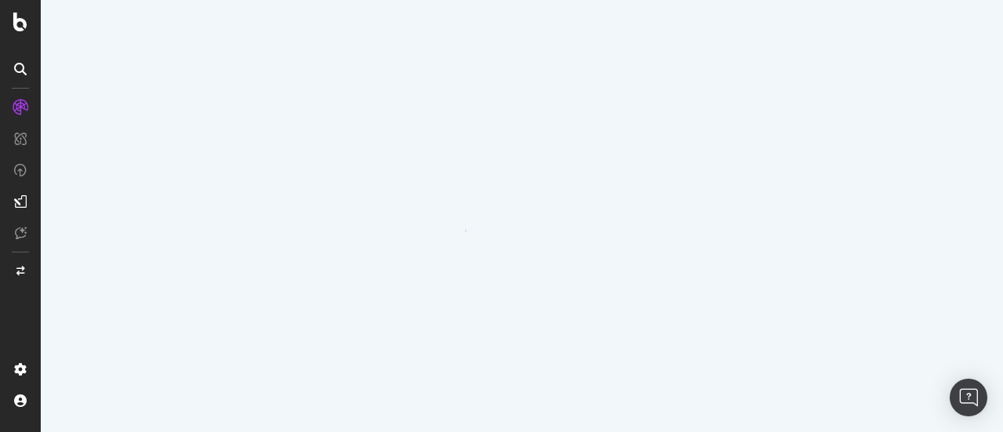
scroll to position [0, 0]
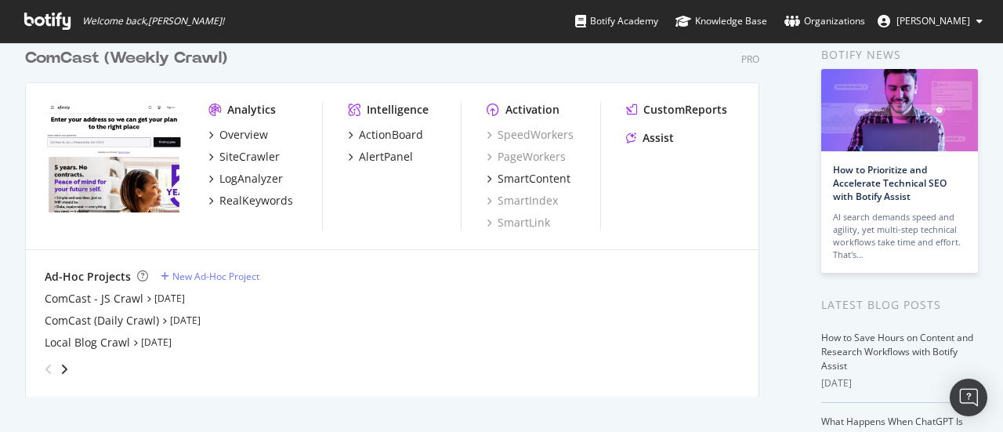
scroll to position [72, 0]
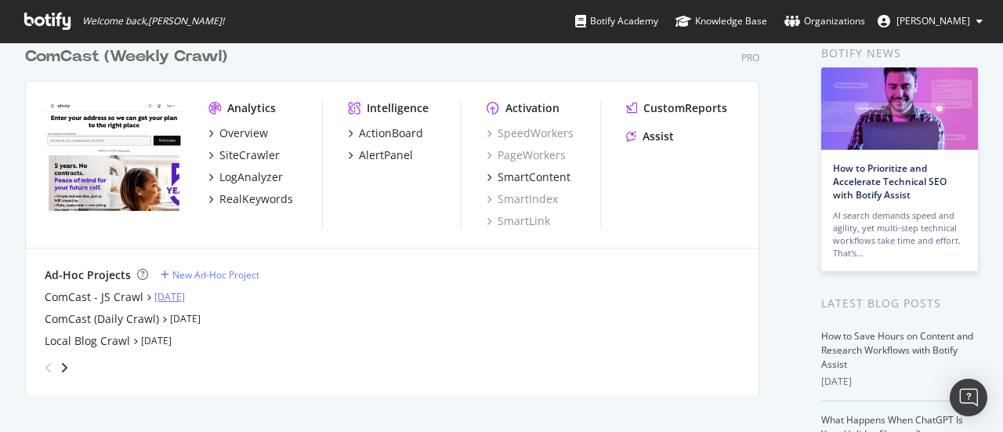
click at [154, 293] on link "[DATE]" at bounding box center [169, 296] width 31 height 13
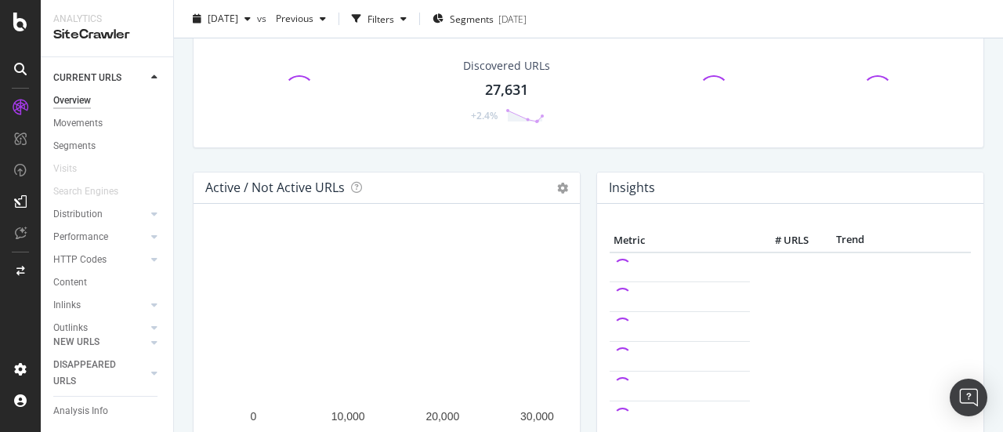
scroll to position [77, 0]
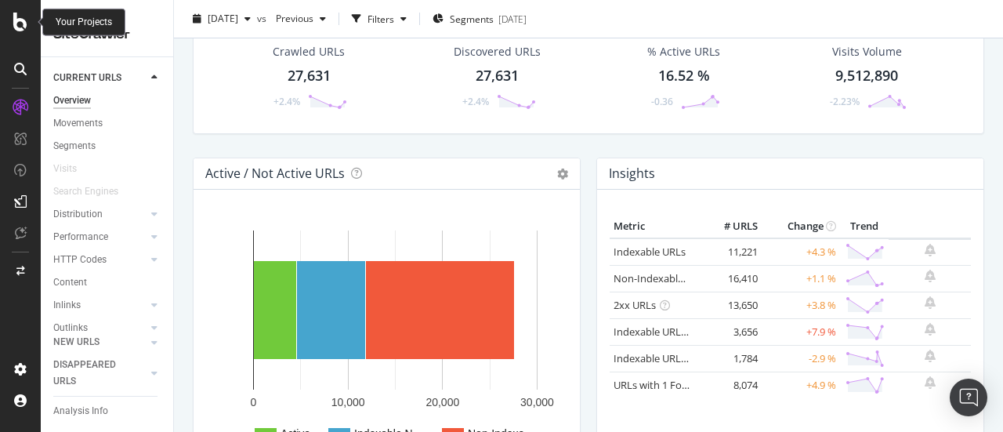
click at [15, 26] on icon at bounding box center [20, 22] width 14 height 19
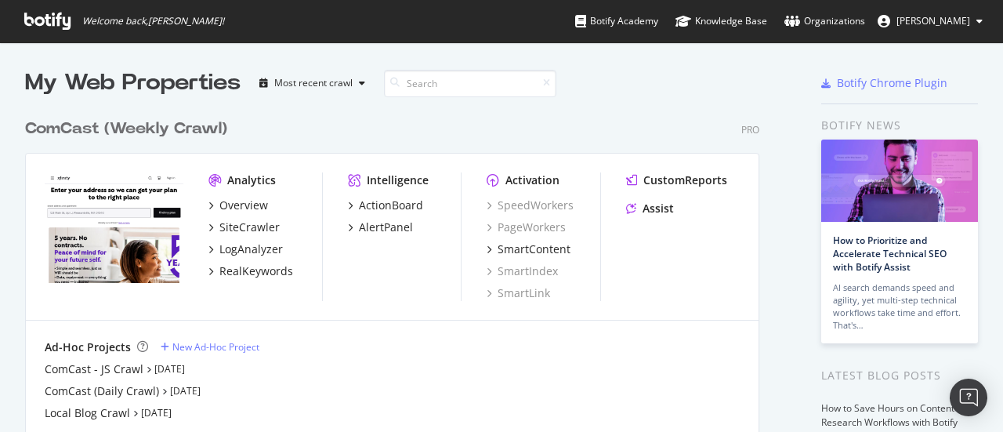
scroll to position [420, 979]
click at [125, 368] on div "ComCast - JS Crawl" at bounding box center [94, 369] width 99 height 16
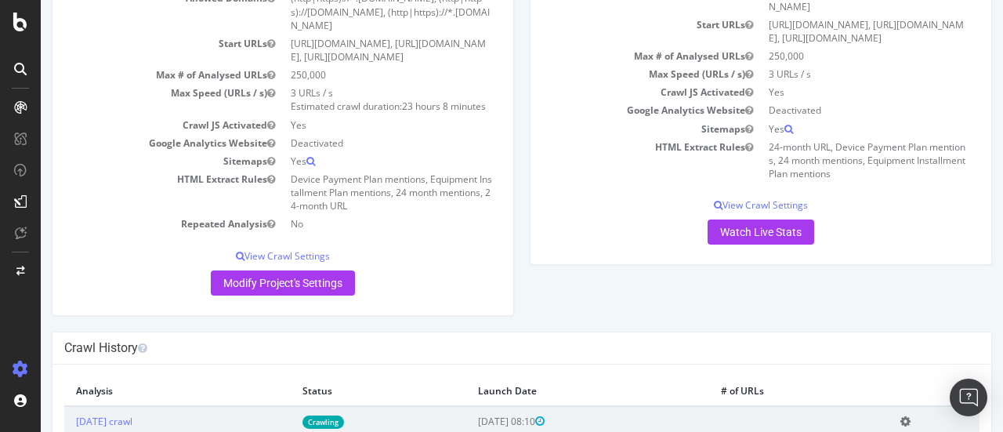
scroll to position [178, 0]
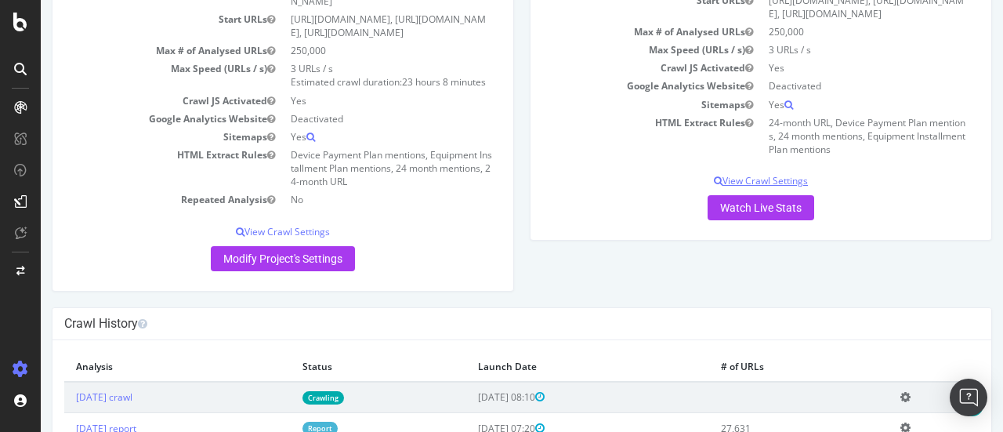
click at [752, 187] on p "View Crawl Settings" at bounding box center [760, 180] width 437 height 13
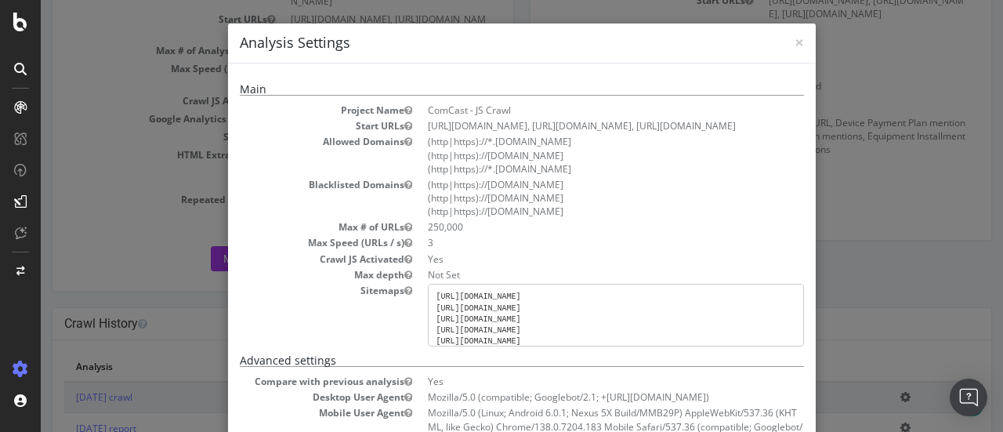
click at [940, 253] on div "× Close Analysis Settings Main Project Name ComCast - JS Crawl Start URLs https…" at bounding box center [522, 216] width 963 height 432
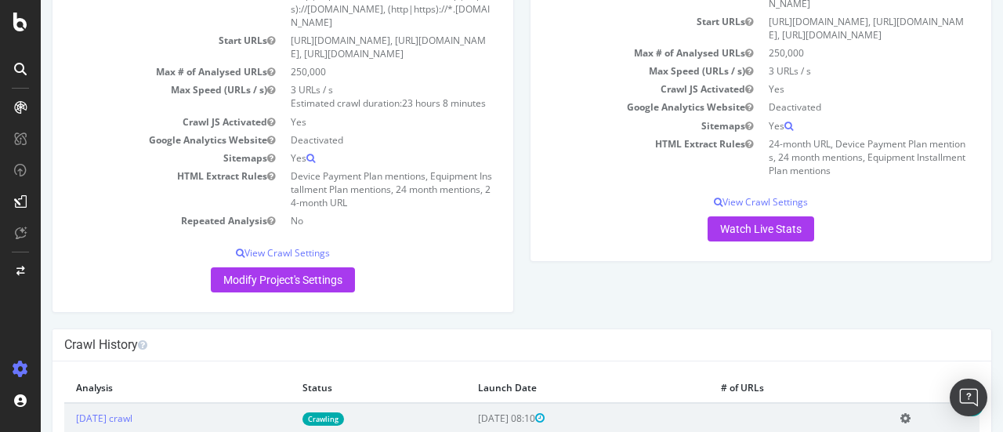
scroll to position [161, 0]
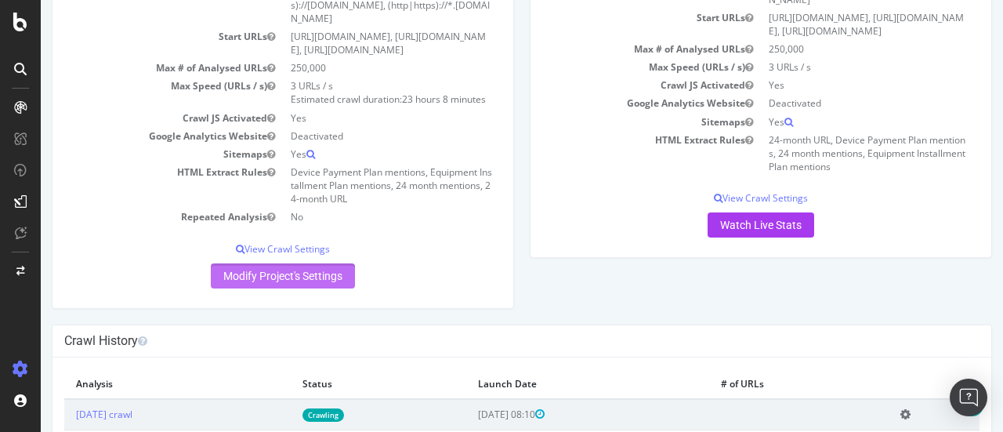
click at [316, 288] on link "Modify Project's Settings" at bounding box center [283, 275] width 144 height 25
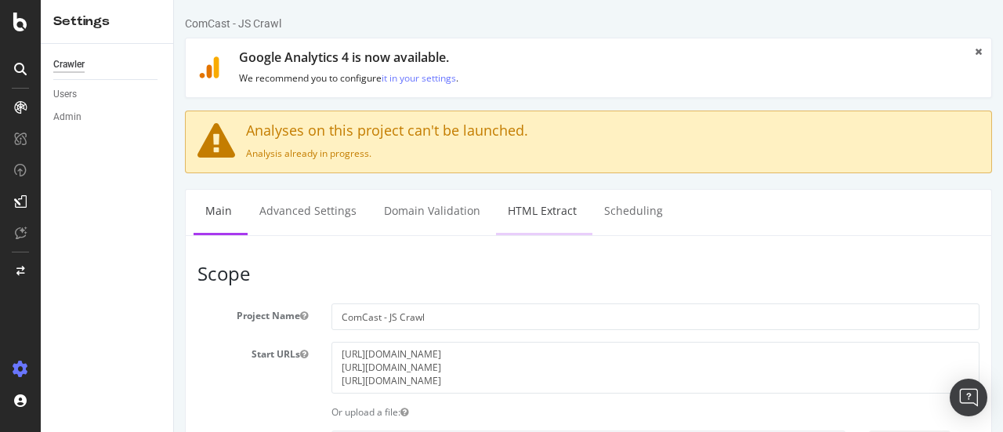
click at [541, 211] on link "HTML Extract" at bounding box center [542, 211] width 92 height 43
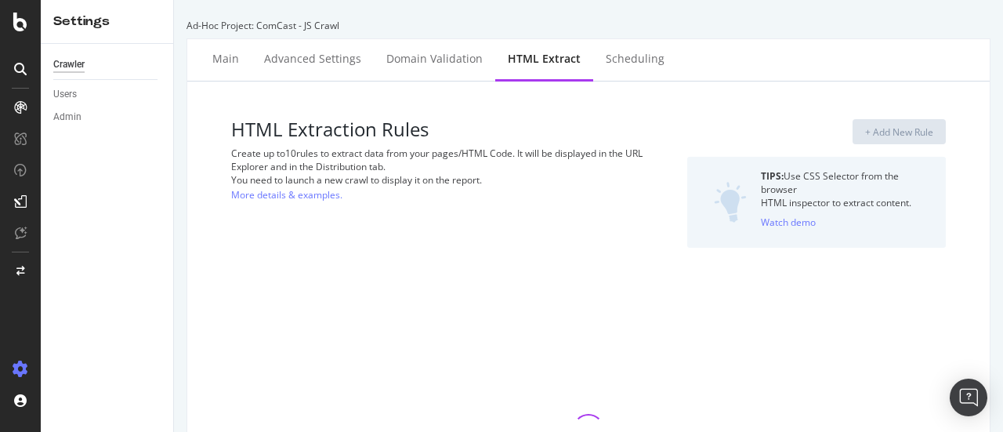
select select "count"
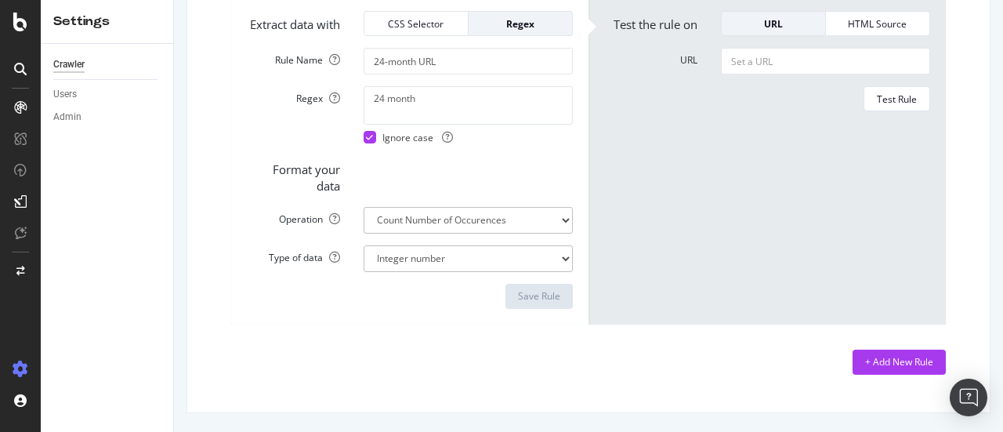
scroll to position [1516, 0]
click at [908, 367] on div "+ Add New Rule" at bounding box center [899, 361] width 68 height 13
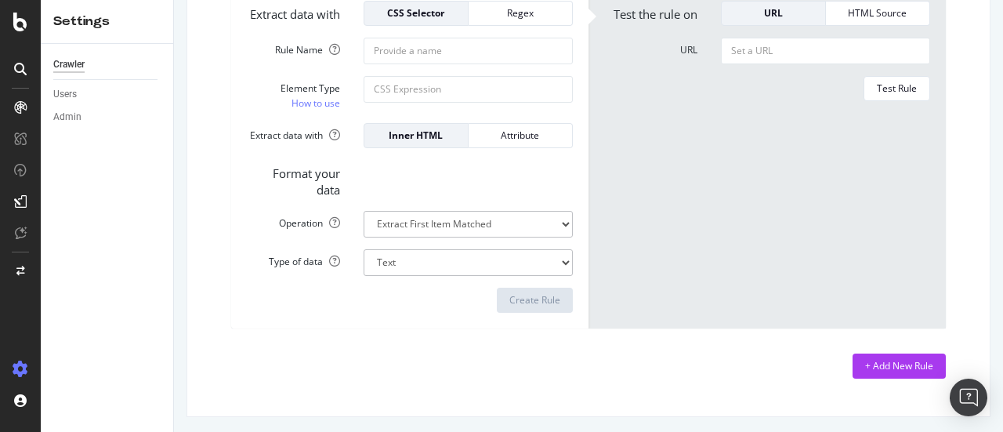
scroll to position [1898, 0]
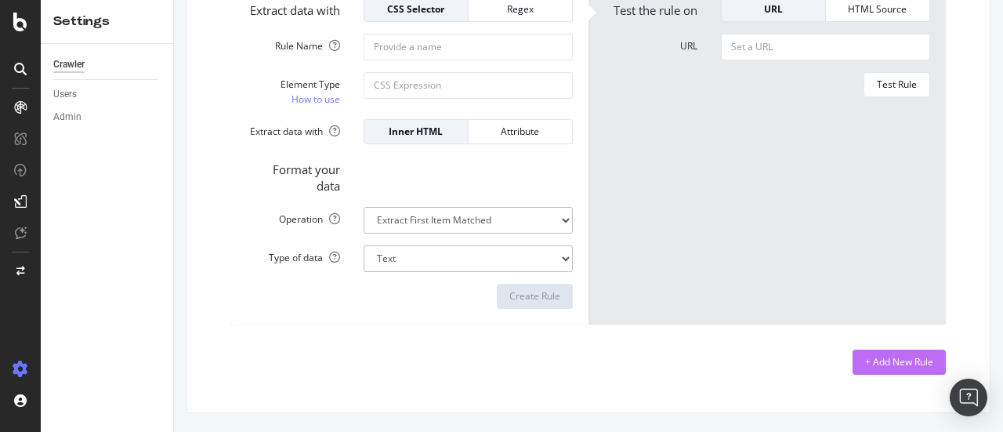
click at [908, 374] on div "+ Add New Rule" at bounding box center [899, 362] width 68 height 24
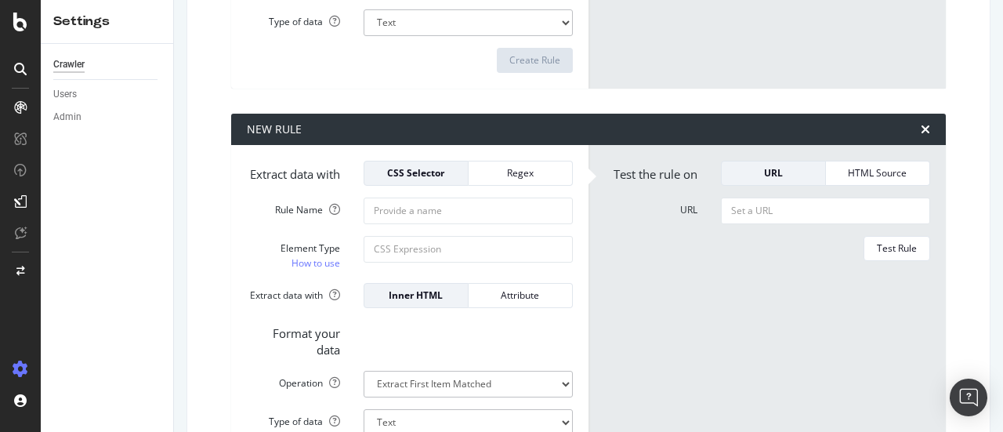
scroll to position [2074, 0]
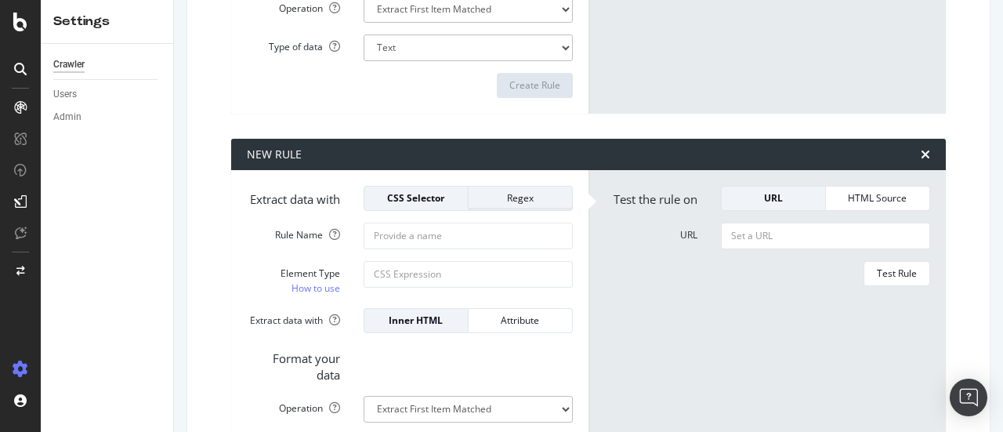
click at [542, 209] on div "Regex" at bounding box center [520, 198] width 78 height 22
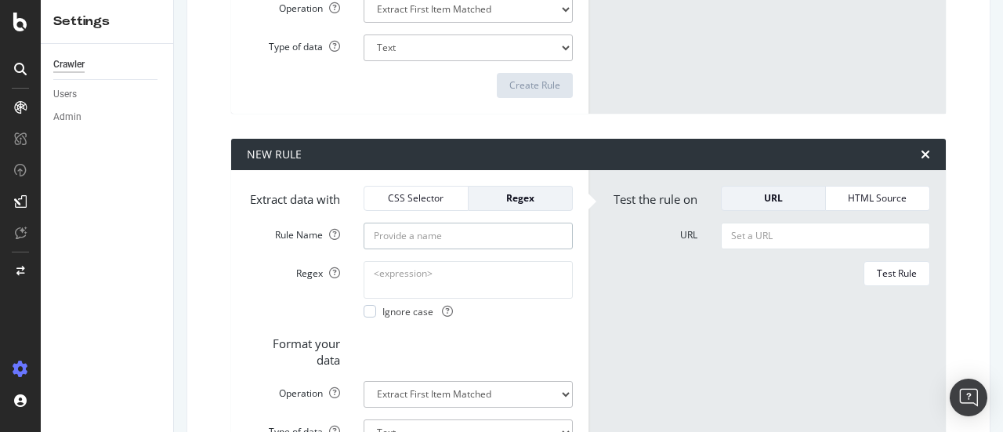
click at [483, 249] on input "Rule Name" at bounding box center [468, 236] width 209 height 27
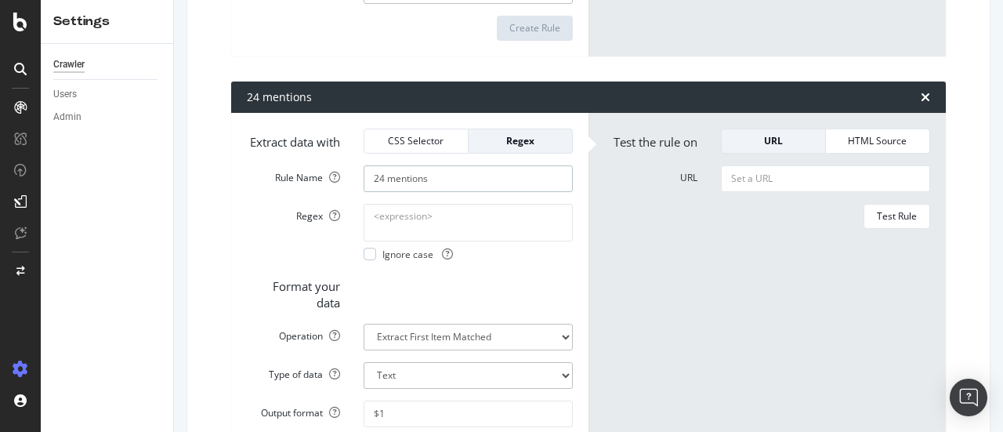
scroll to position [2146, 0]
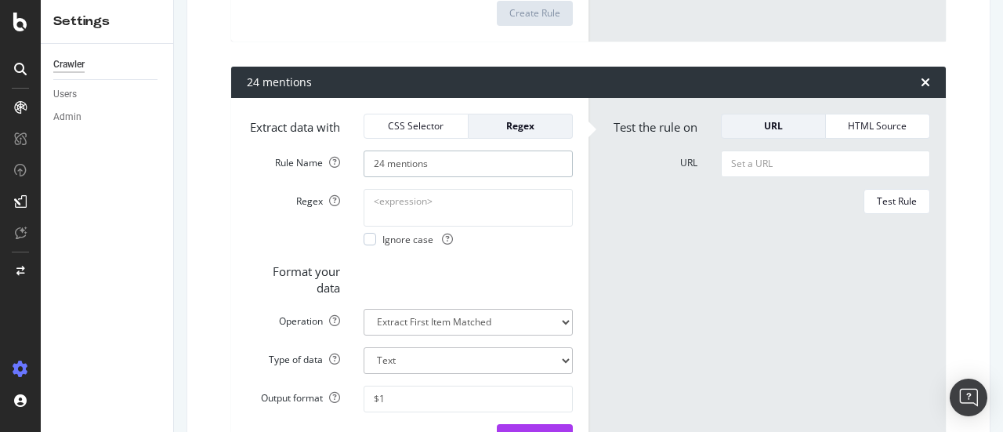
type input "24 mentions"
click at [458, 227] on textarea "Regex" at bounding box center [468, 208] width 209 height 38
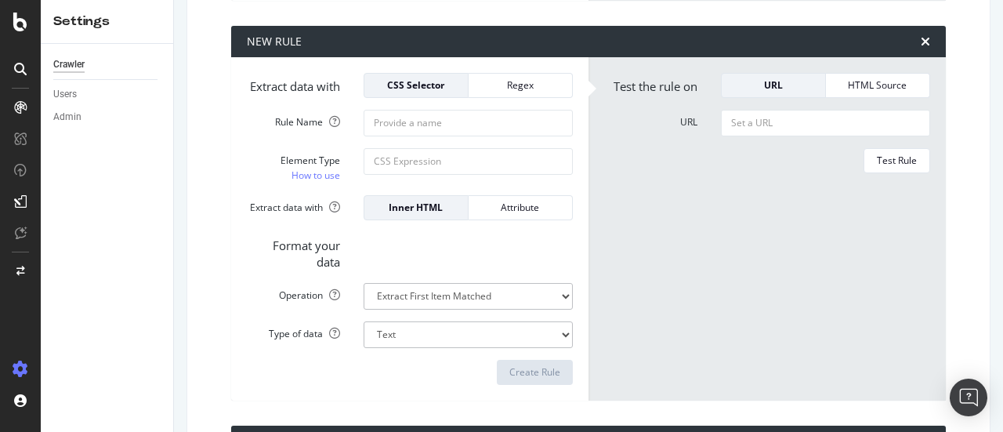
scroll to position [1795, 0]
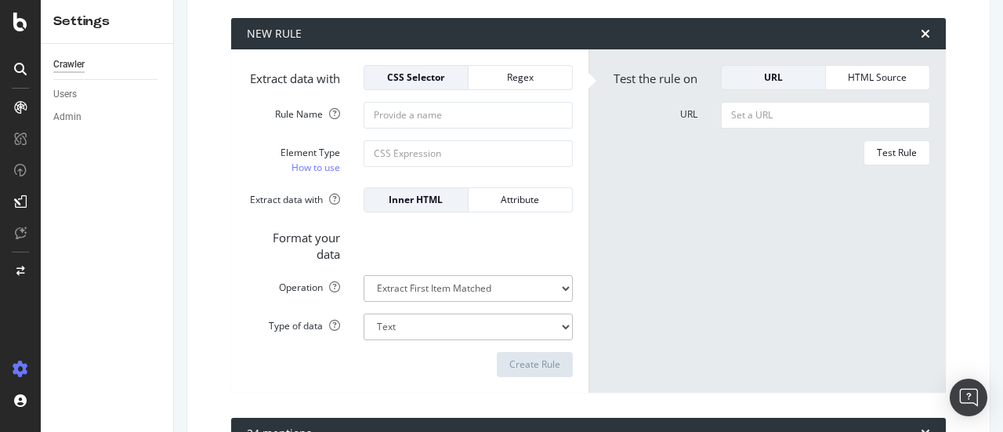
type textarea "24"
click at [473, 129] on input "Rule Name" at bounding box center [468, 115] width 209 height 27
click at [500, 84] on div "Regex" at bounding box center [520, 77] width 78 height 13
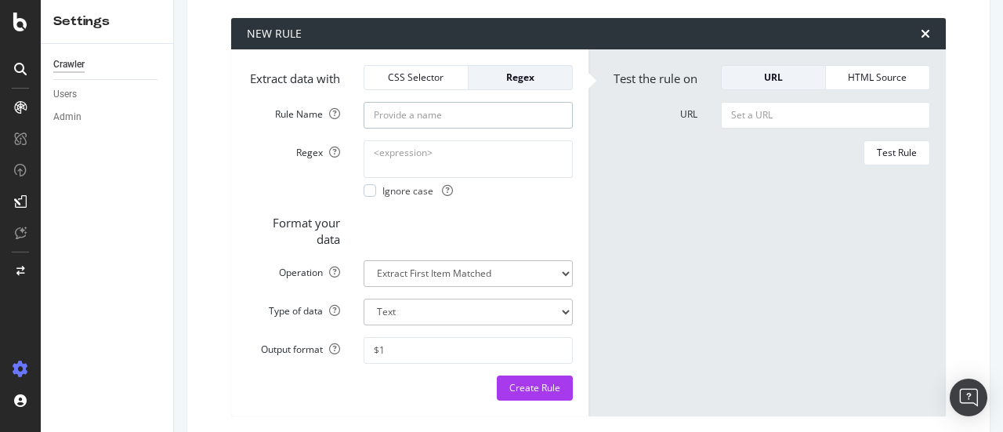
click at [467, 129] on input "Rule Name" at bounding box center [468, 115] width 209 height 27
type input "months mentions"
type textarea "month"
click at [404, 129] on input "months mentions" at bounding box center [468, 115] width 209 height 27
type input "month mentions"
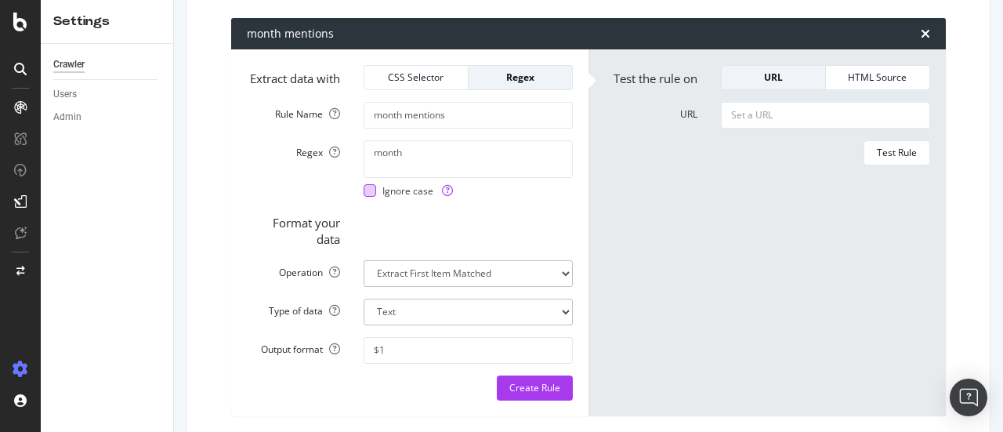
click at [365, 197] on div at bounding box center [370, 190] width 13 height 13
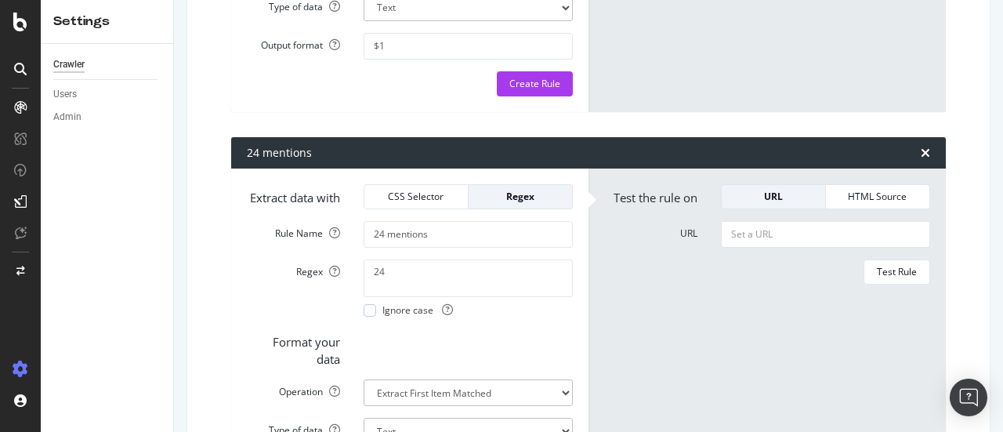
scroll to position [2107, 0]
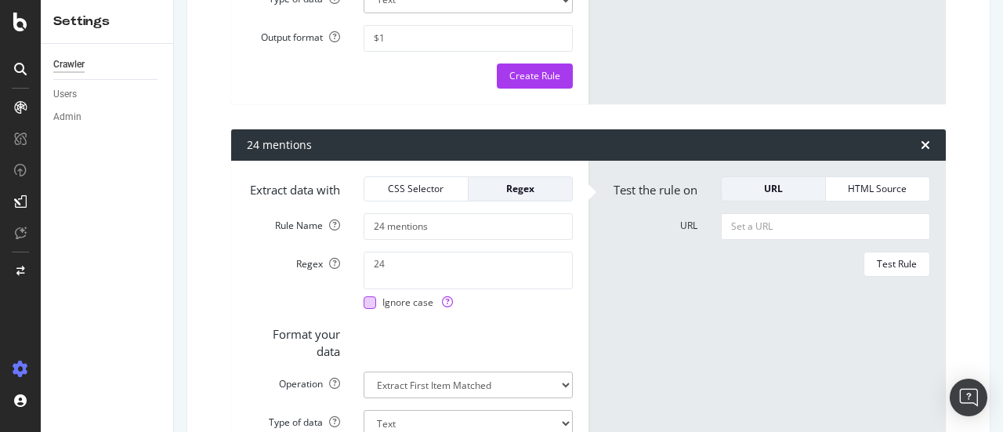
click at [365, 309] on div at bounding box center [370, 302] width 13 height 13
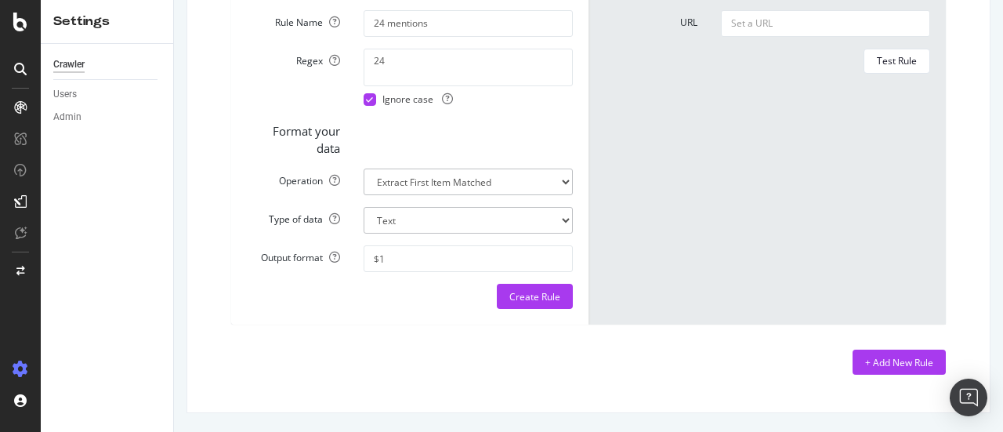
scroll to position [2364, 0]
click at [506, 195] on select "Extract First Item Matched Extract First 3 Items Matched Count Number of Occure…" at bounding box center [468, 182] width 209 height 27
select select "count"
click at [364, 195] on select "Extract First Item Matched Extract First 3 Items Matched Count Number of Occure…" at bounding box center [468, 182] width 209 height 27
select select "i"
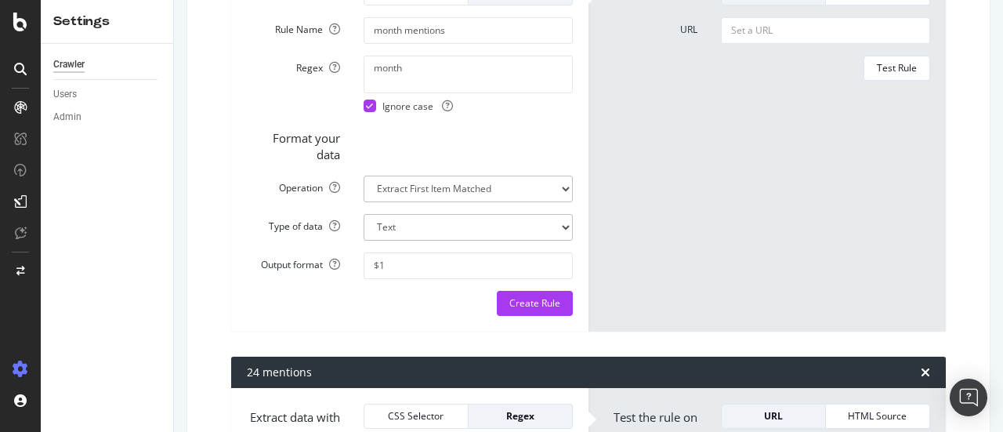
scroll to position [1872, 0]
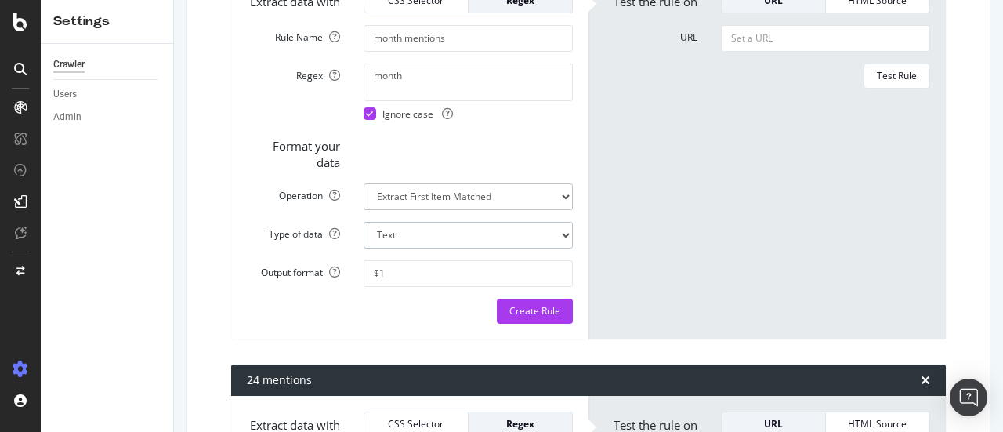
click at [506, 248] on select "Text Integer number Floating point number Date" at bounding box center [468, 235] width 209 height 27
click at [483, 210] on select "Extract First Item Matched Extract First 3 Items Matched Count Number of Occure…" at bounding box center [468, 196] width 209 height 27
select select "count"
click at [364, 210] on select "Extract First Item Matched Extract First 3 Items Matched Count Number of Occure…" at bounding box center [468, 196] width 209 height 27
select select "i"
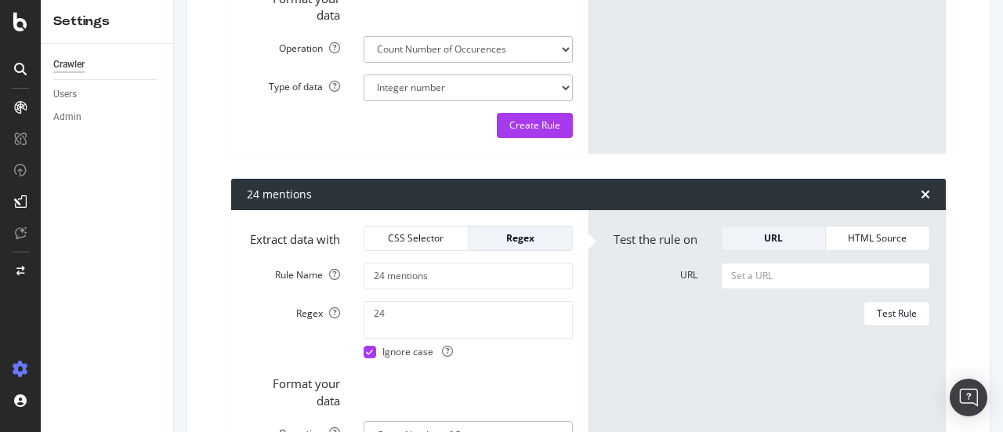
scroll to position [2037, 0]
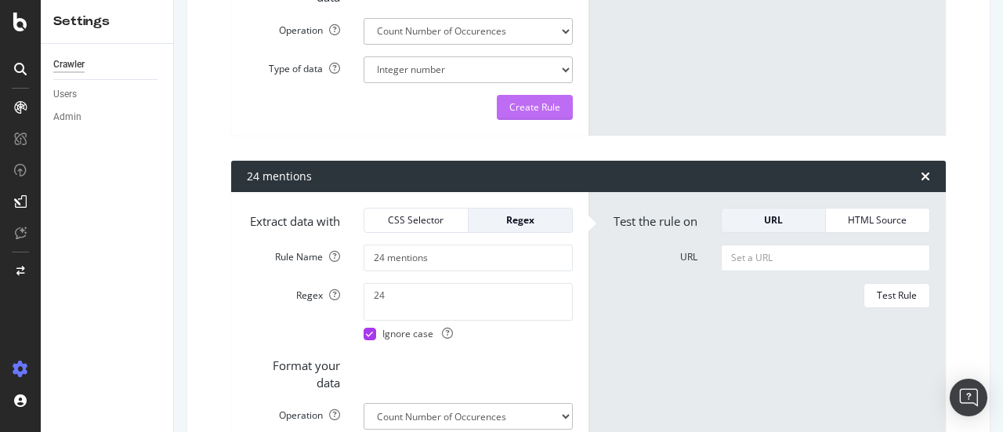
click at [513, 114] on div "Create Rule" at bounding box center [535, 106] width 51 height 13
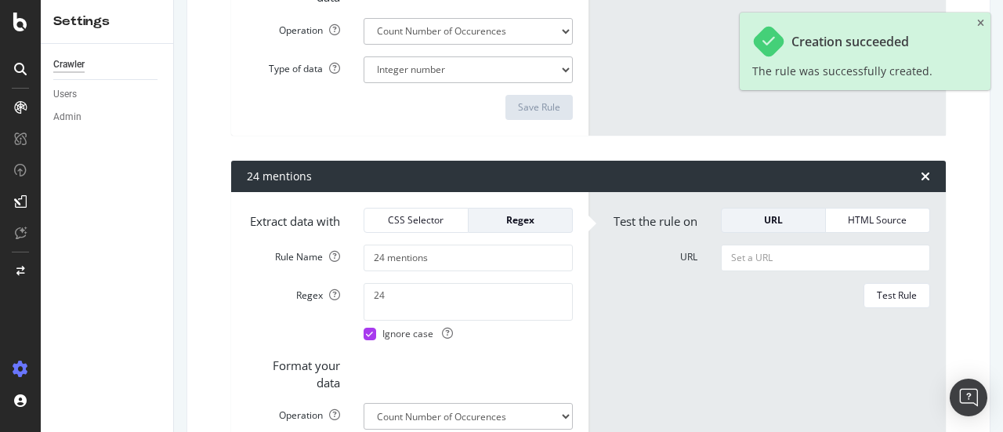
scroll to position [2313, 0]
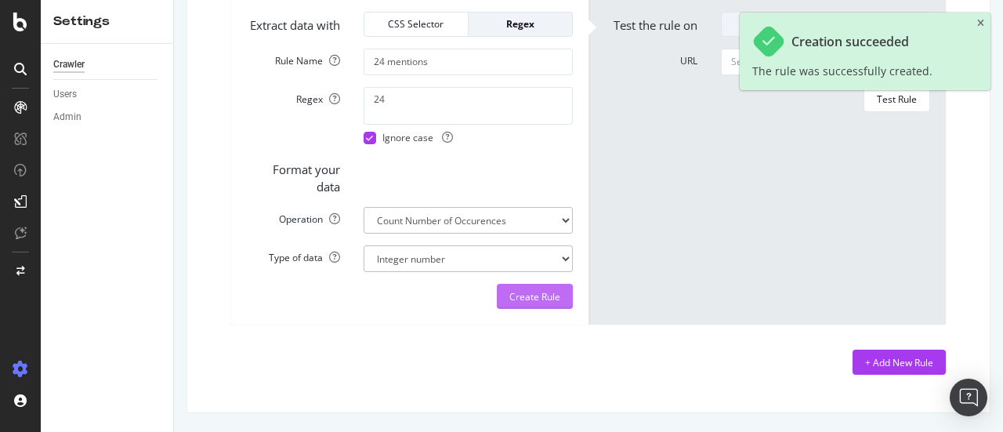
click at [525, 303] on div "Create Rule" at bounding box center [535, 296] width 51 height 13
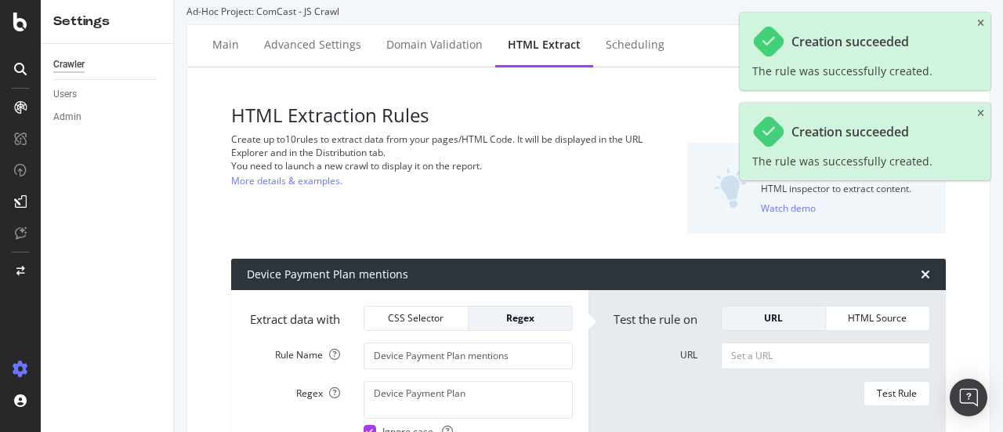
scroll to position [0, 0]
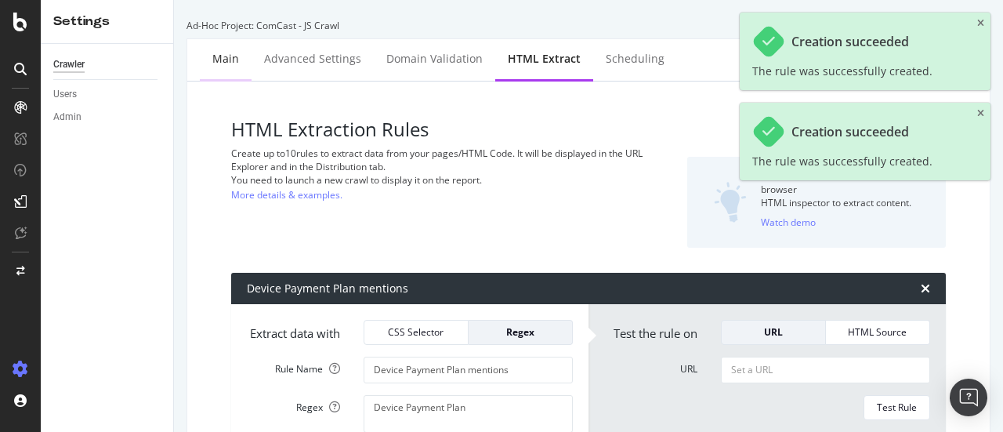
click at [235, 57] on div "Main" at bounding box center [225, 59] width 27 height 16
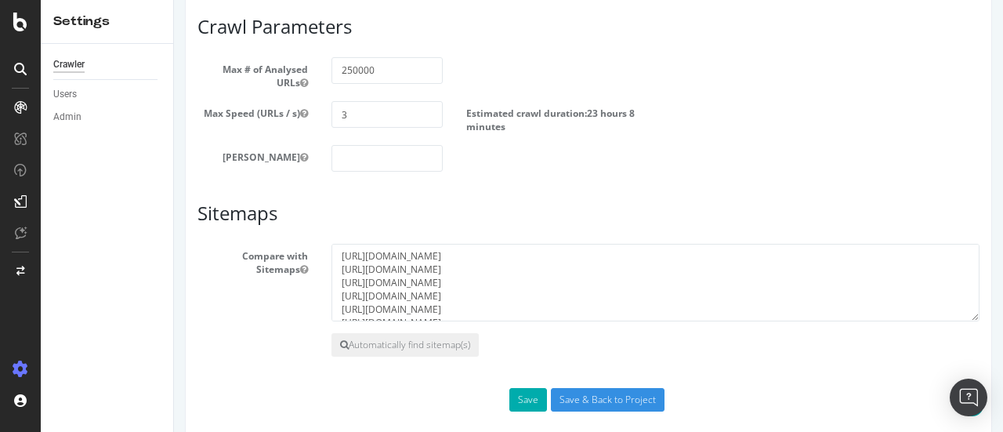
scroll to position [1288, 0]
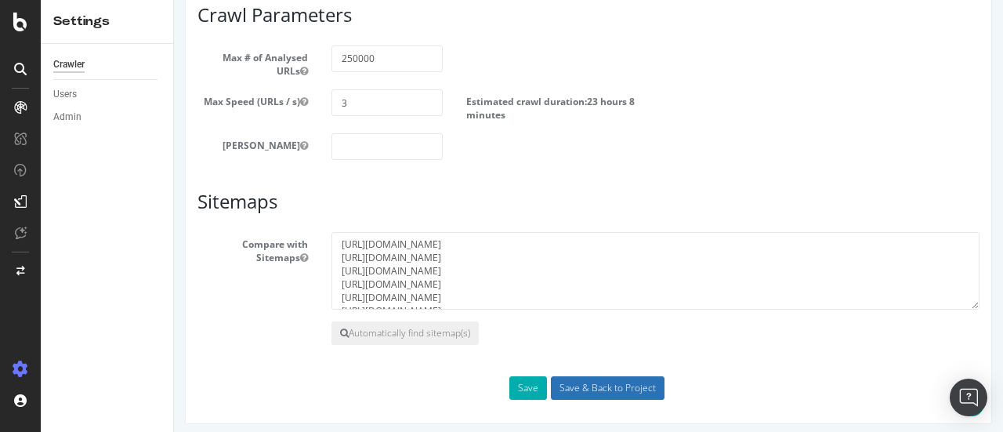
click at [572, 379] on input "Save & Back to Project" at bounding box center [608, 388] width 114 height 24
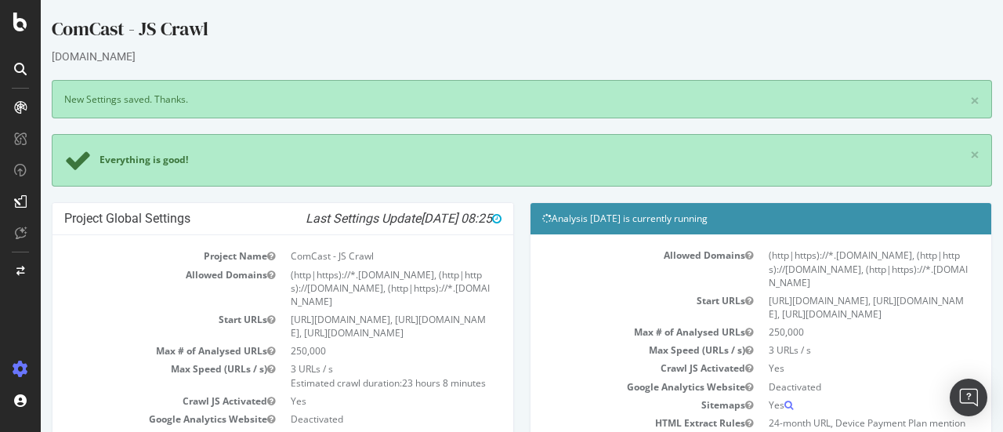
click at [716, 215] on h4 "Analysis [DATE] is currently running" at bounding box center [760, 219] width 437 height 16
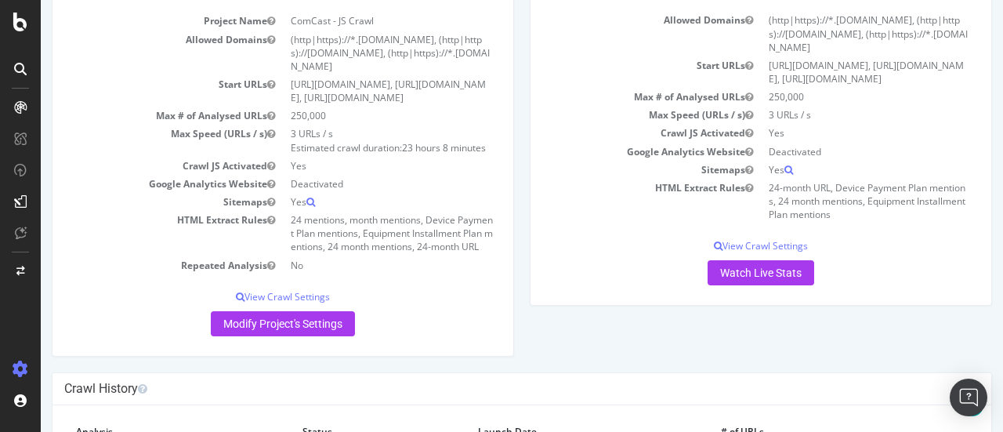
scroll to position [235, 0]
